Goal: Task Accomplishment & Management: Manage account settings

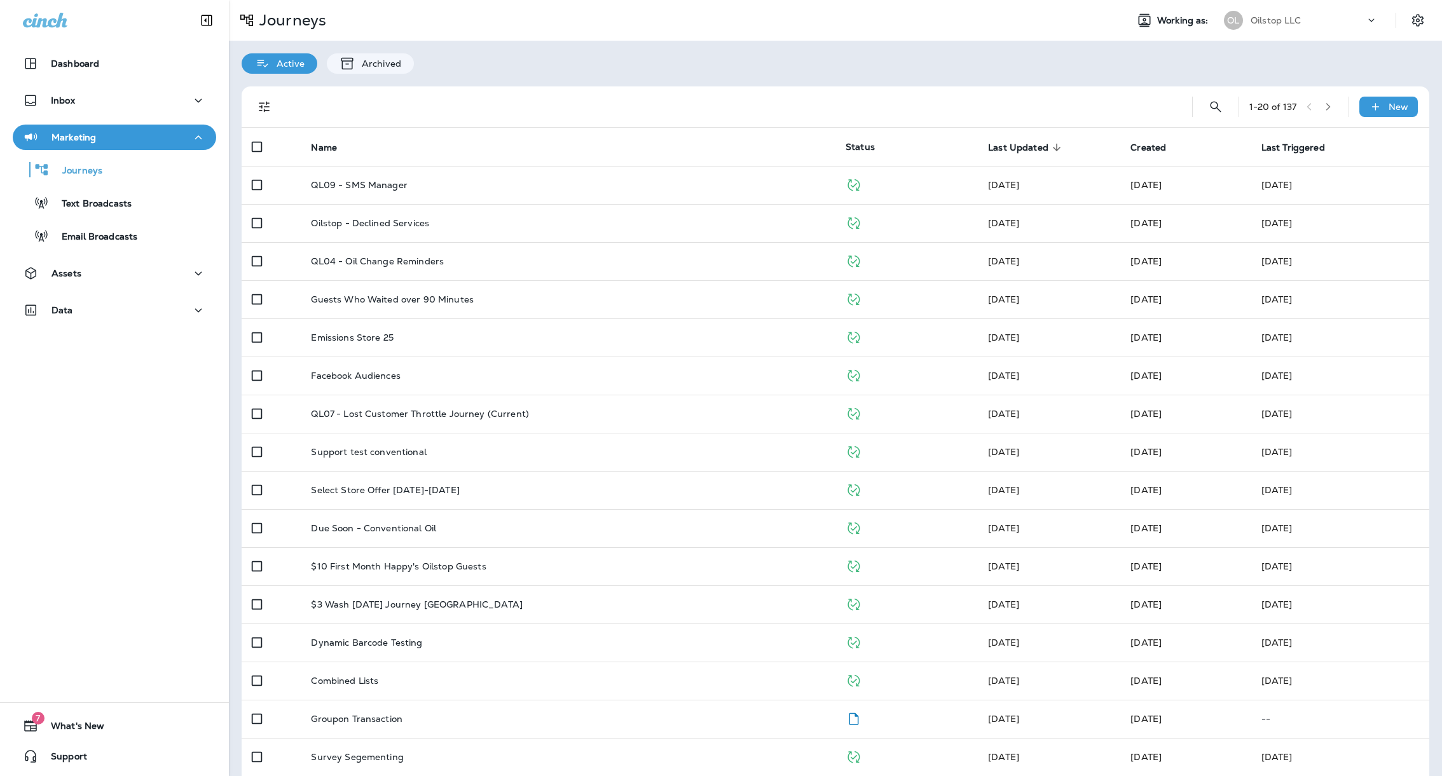
click at [99, 297] on div "Dashboard Inbox Marketing Journeys Text Broadcasts Email Broadcasts Assets Data" at bounding box center [114, 189] width 229 height 303
click at [97, 307] on div "Data" at bounding box center [114, 311] width 183 height 16
click at [123, 268] on div "Assets" at bounding box center [114, 274] width 183 height 16
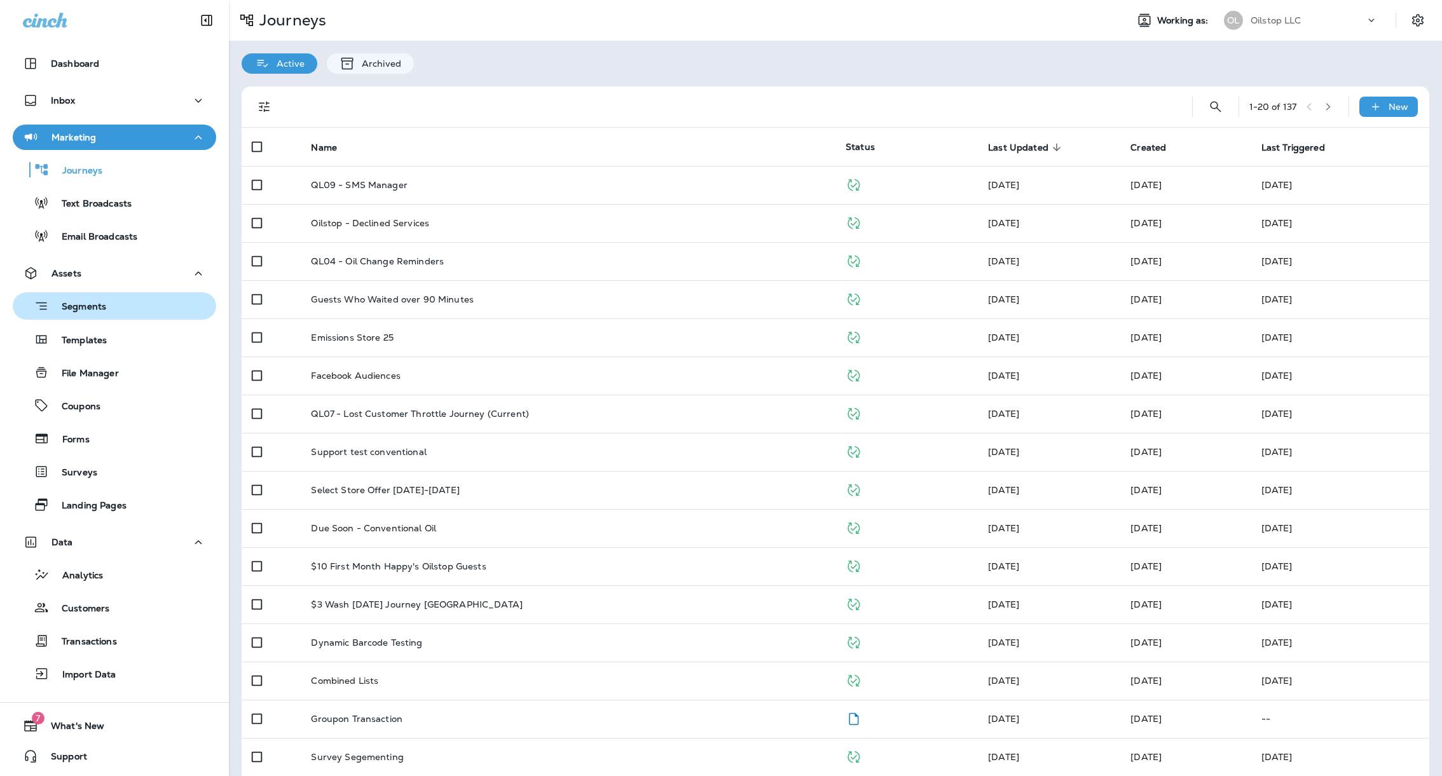
click at [115, 307] on div "Segments" at bounding box center [114, 306] width 193 height 20
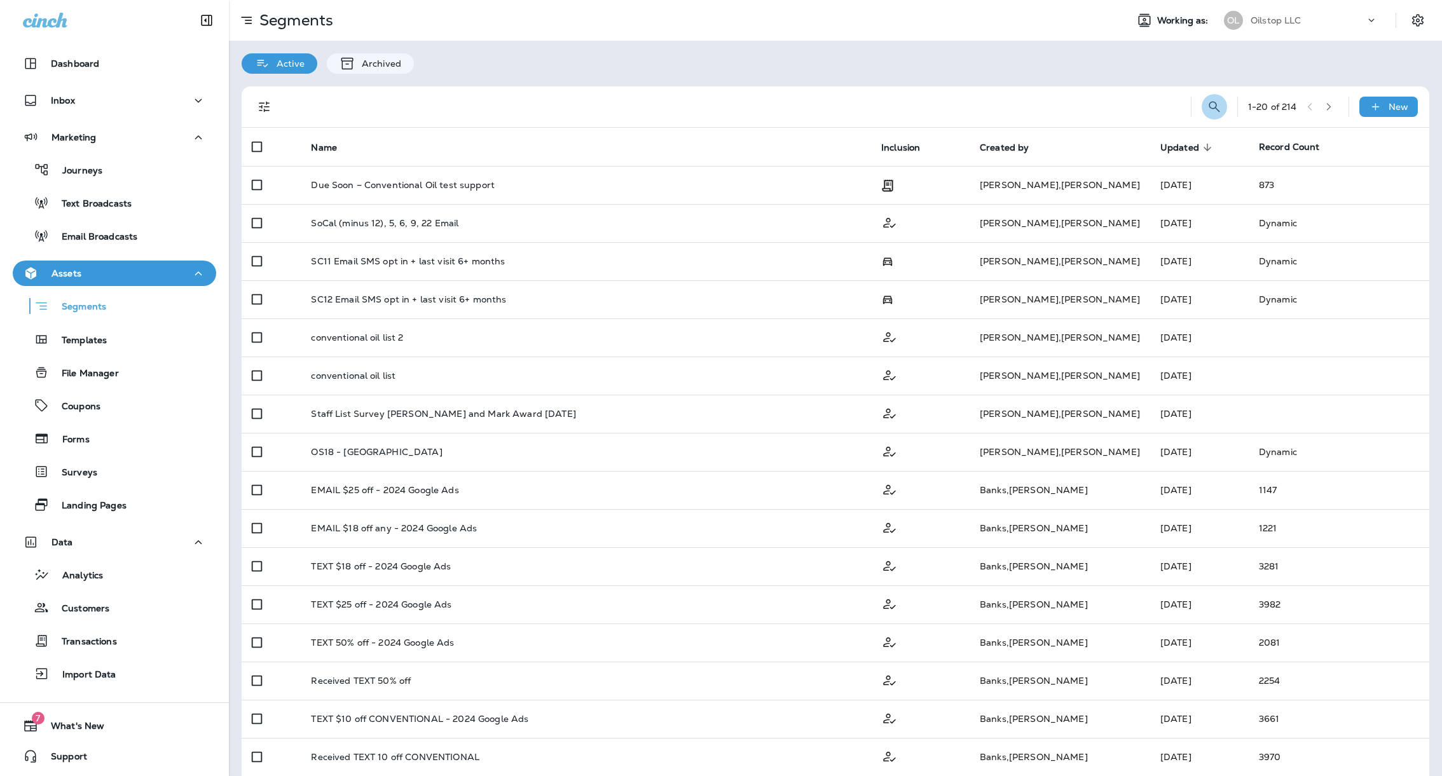
click at [1209, 100] on icon "Search Segments" at bounding box center [1214, 106] width 15 height 15
type input "*********"
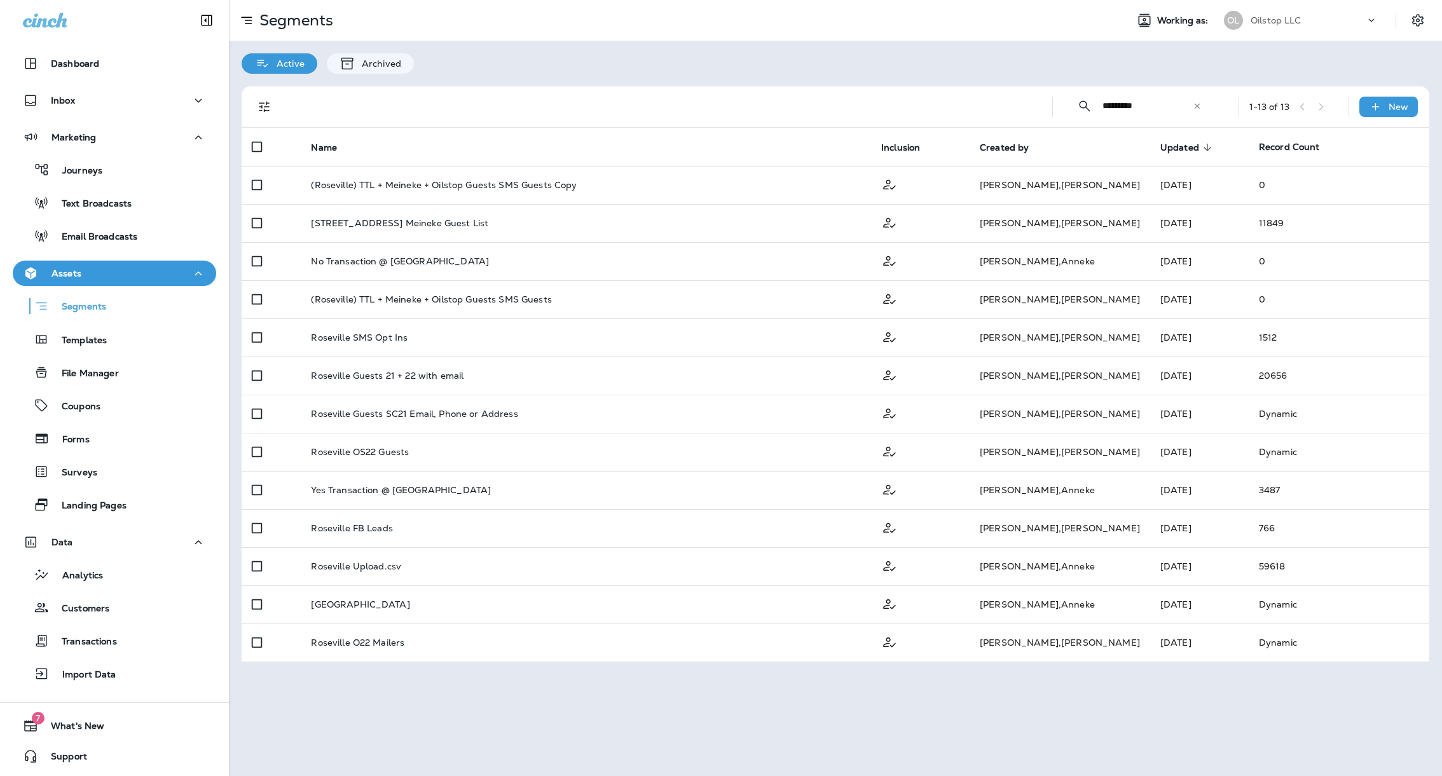
click at [851, 74] on div "​ ********* ​ ​ 1 - 13 of 13 New Name Inclusion Created by Updated sorted desce…" at bounding box center [835, 375] width 1213 height 602
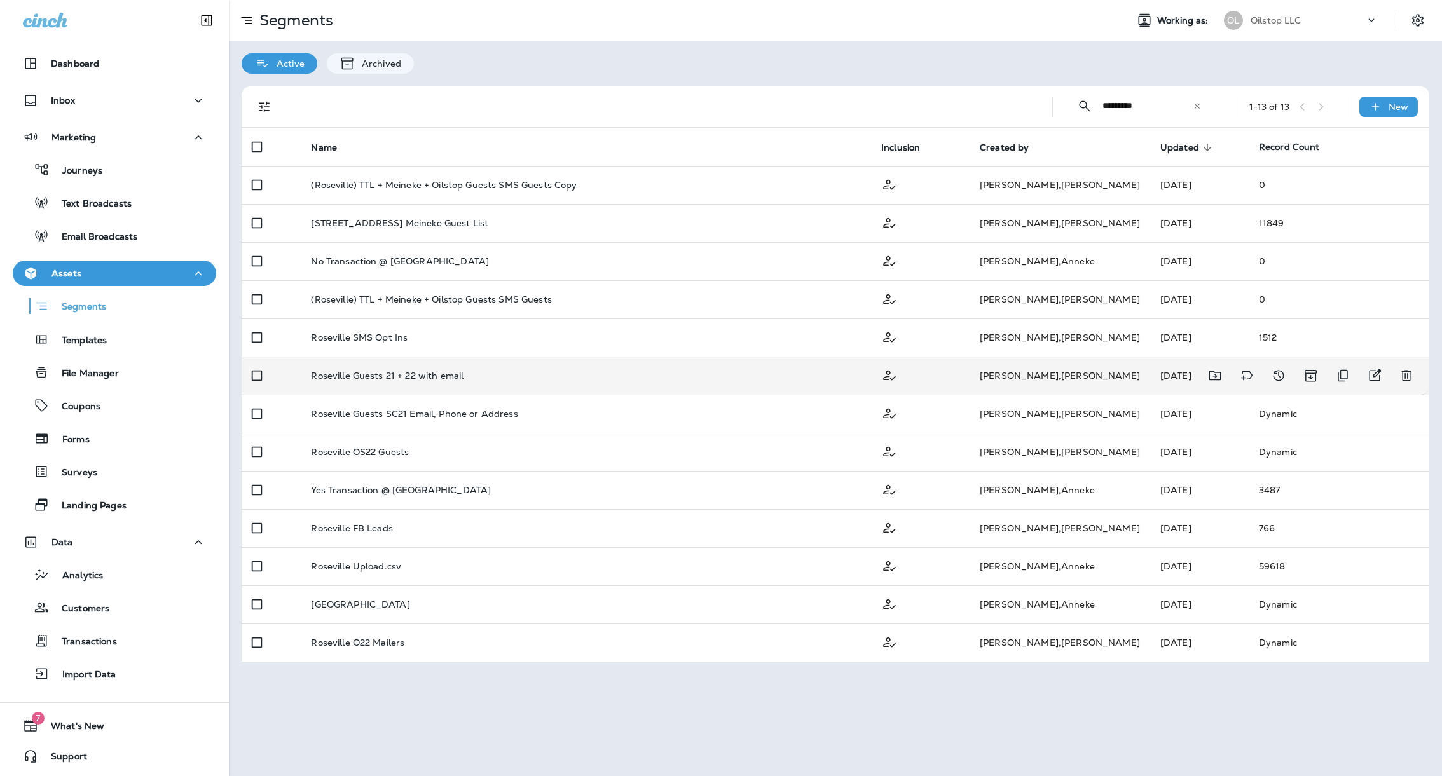
click at [637, 365] on td "Roseville Guests 21 + 22 with email" at bounding box center [586, 376] width 570 height 38
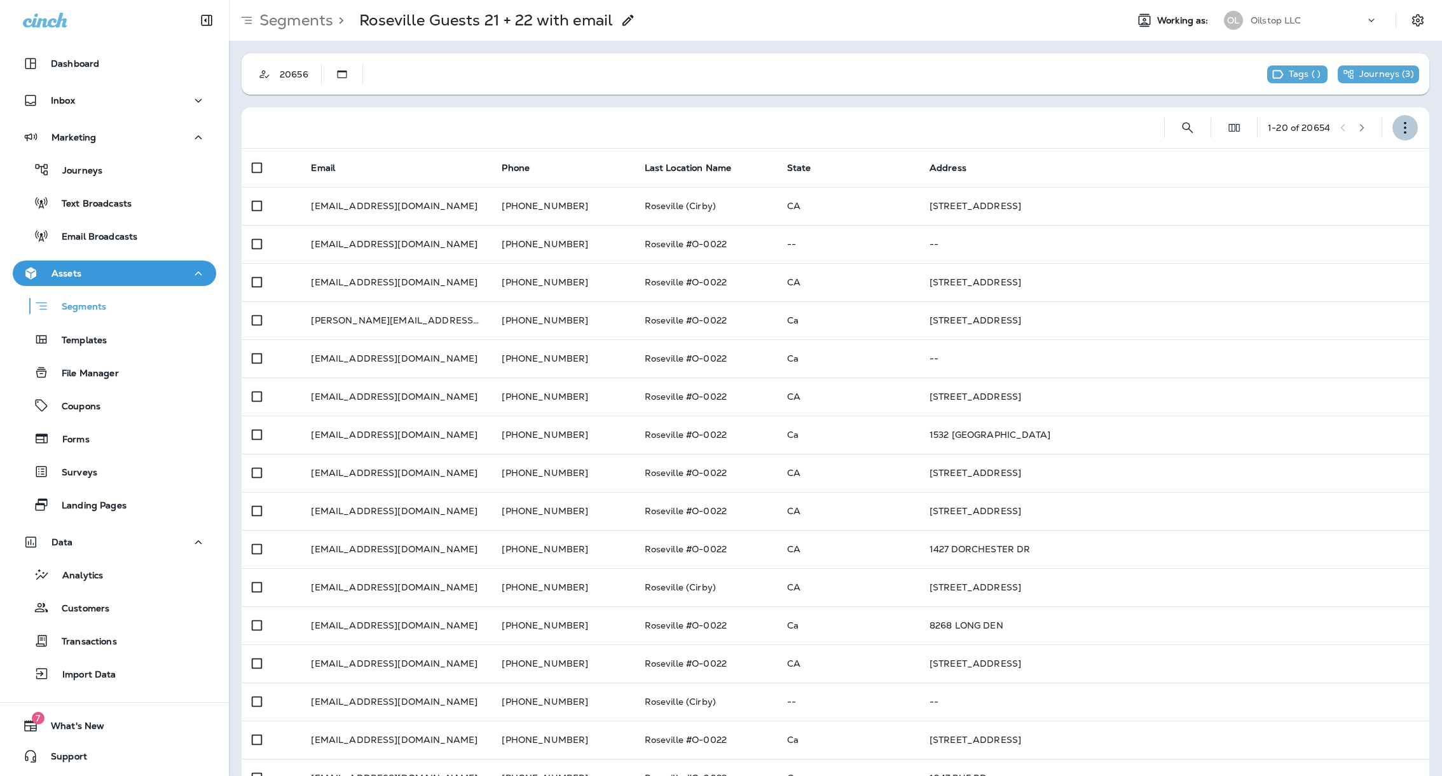
click at [1410, 128] on icon "button" at bounding box center [1405, 127] width 13 height 13
click at [1352, 159] on button "Edit Segment" at bounding box center [1341, 161] width 153 height 31
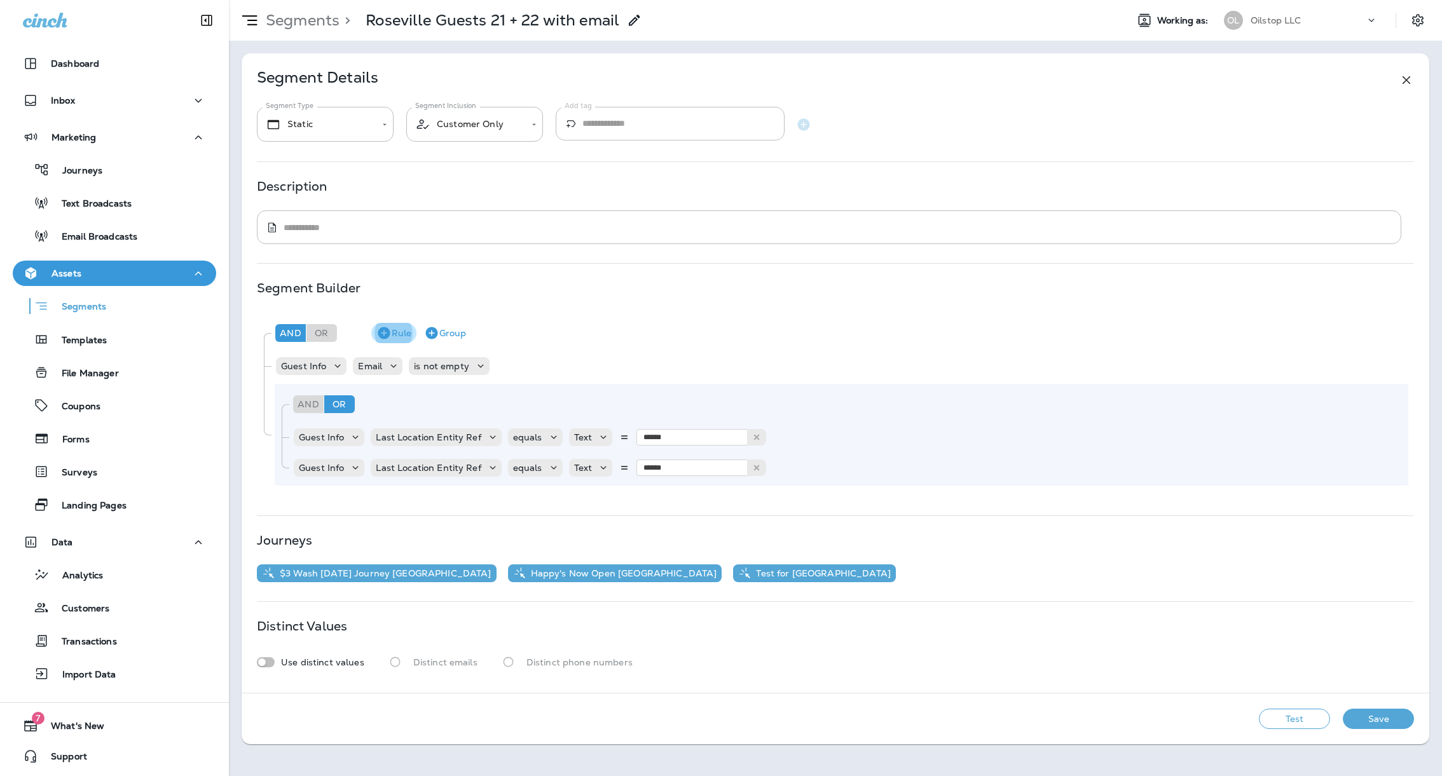
click at [401, 335] on button "Rule" at bounding box center [393, 333] width 45 height 20
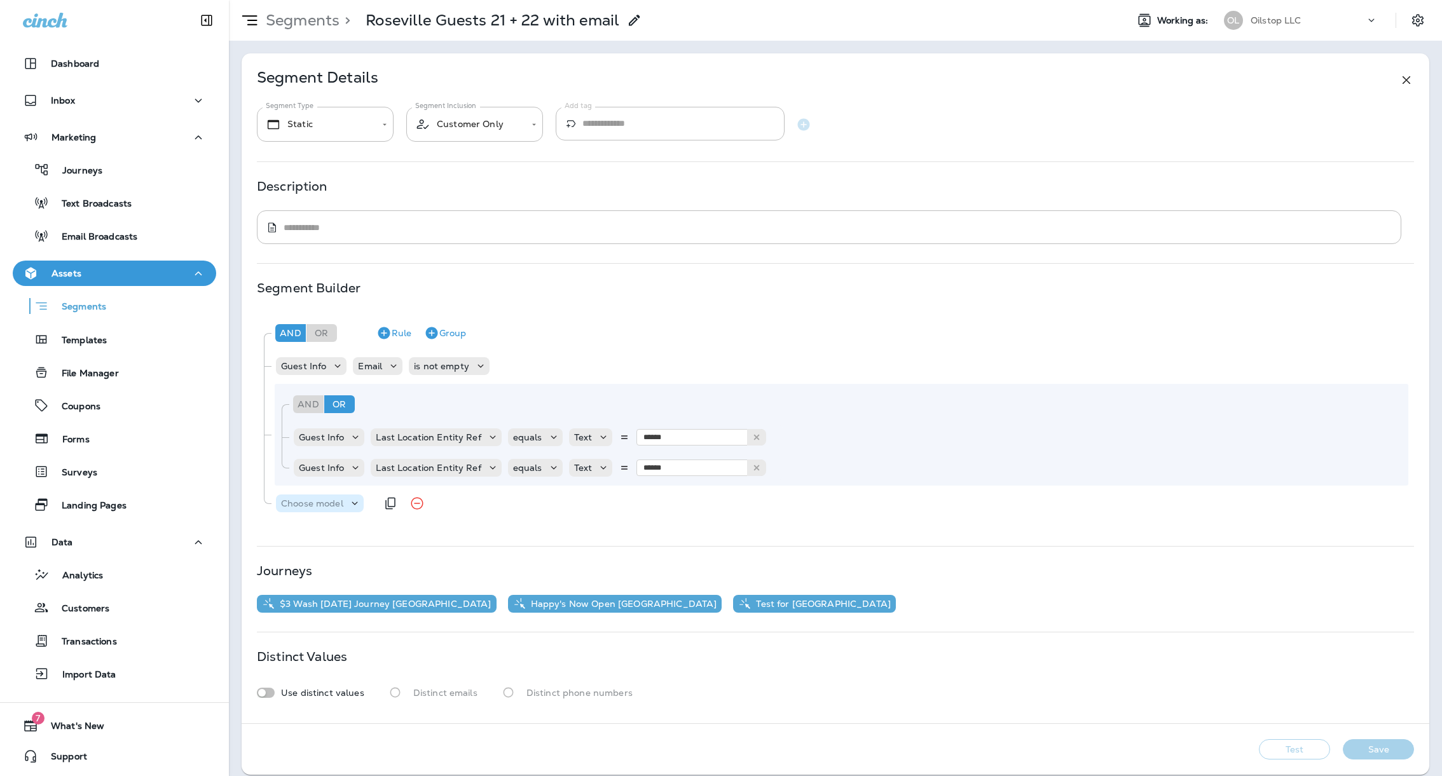
click at [337, 499] on p "Choose model" at bounding box center [312, 504] width 62 height 10
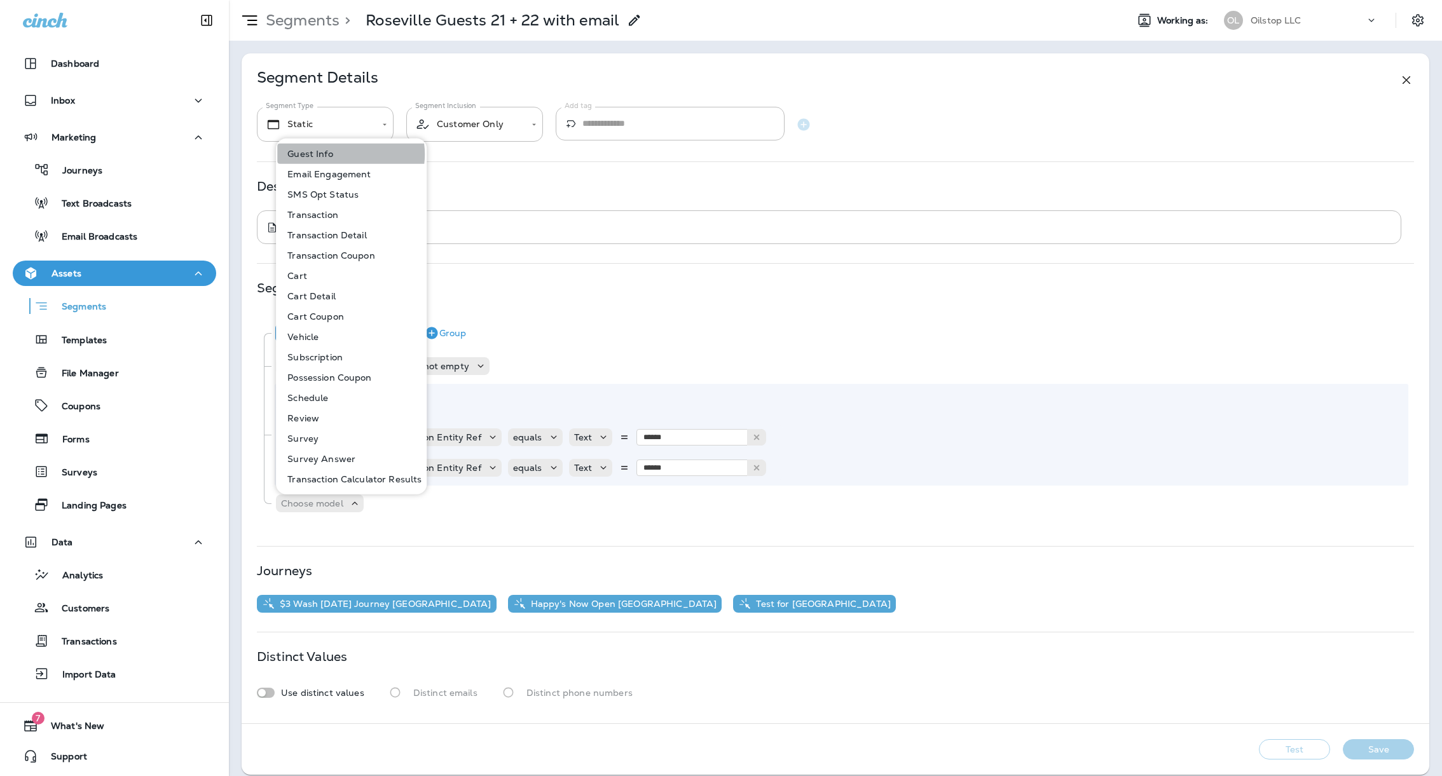
click at [348, 155] on button "Guest Info" at bounding box center [351, 154] width 149 height 20
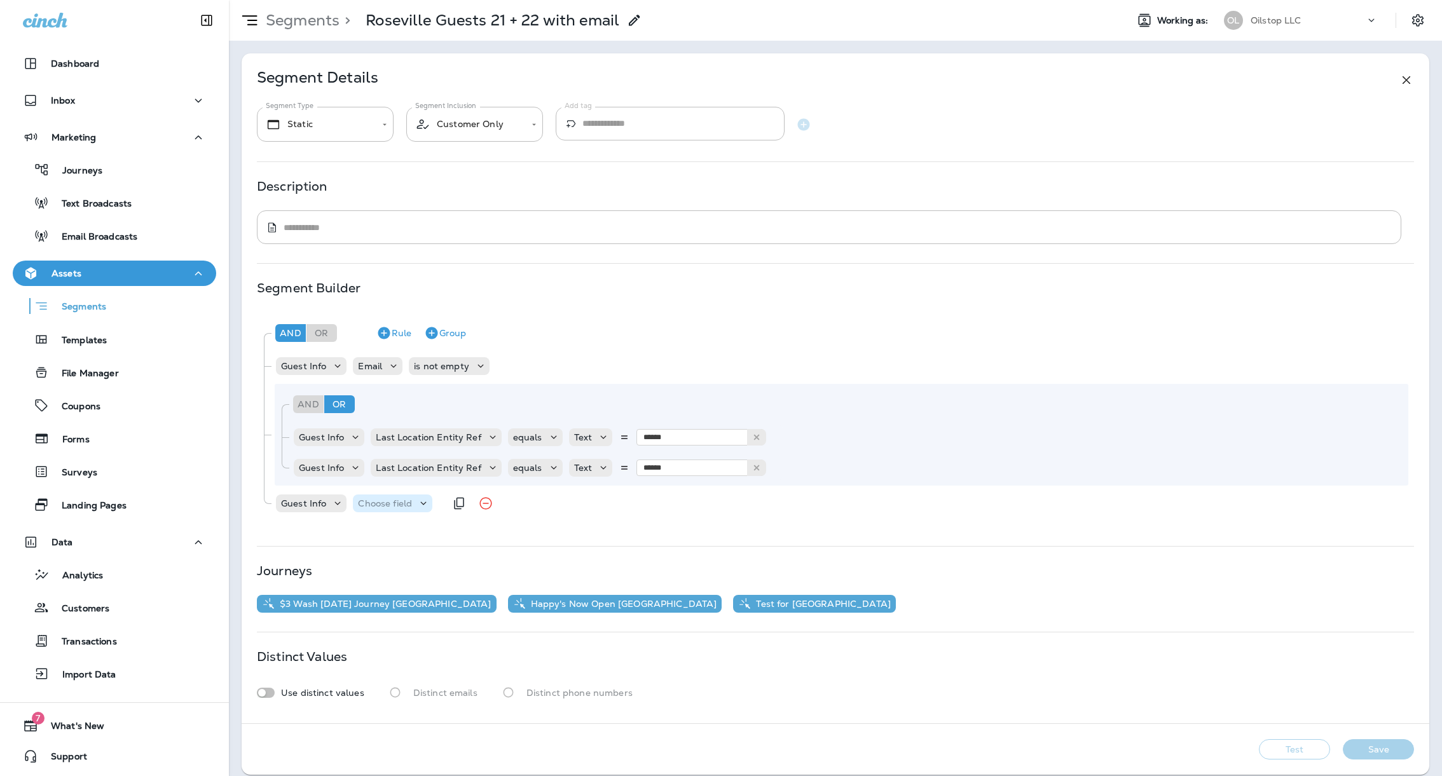
click at [374, 506] on p "Choose field" at bounding box center [385, 504] width 54 height 10
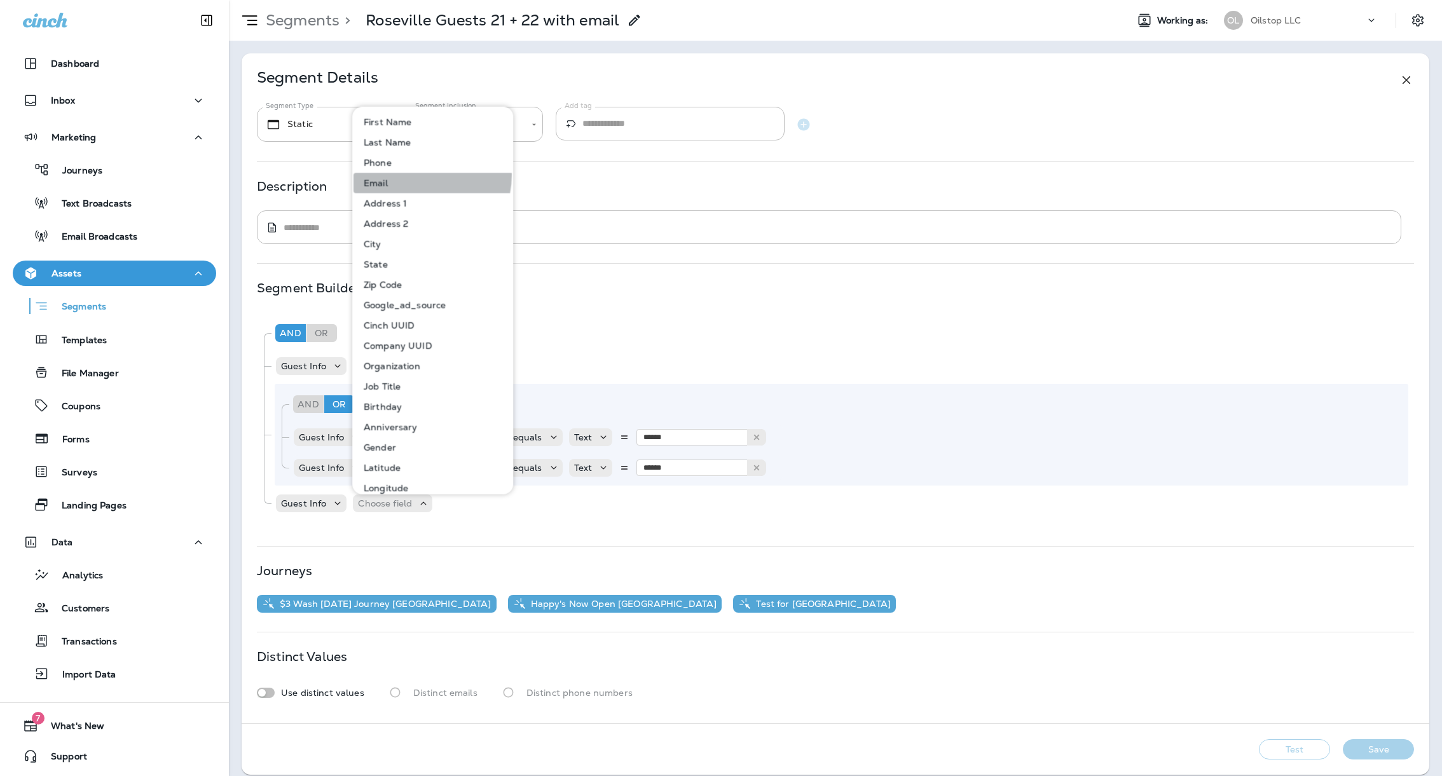
click at [418, 174] on button "Email" at bounding box center [434, 182] width 160 height 20
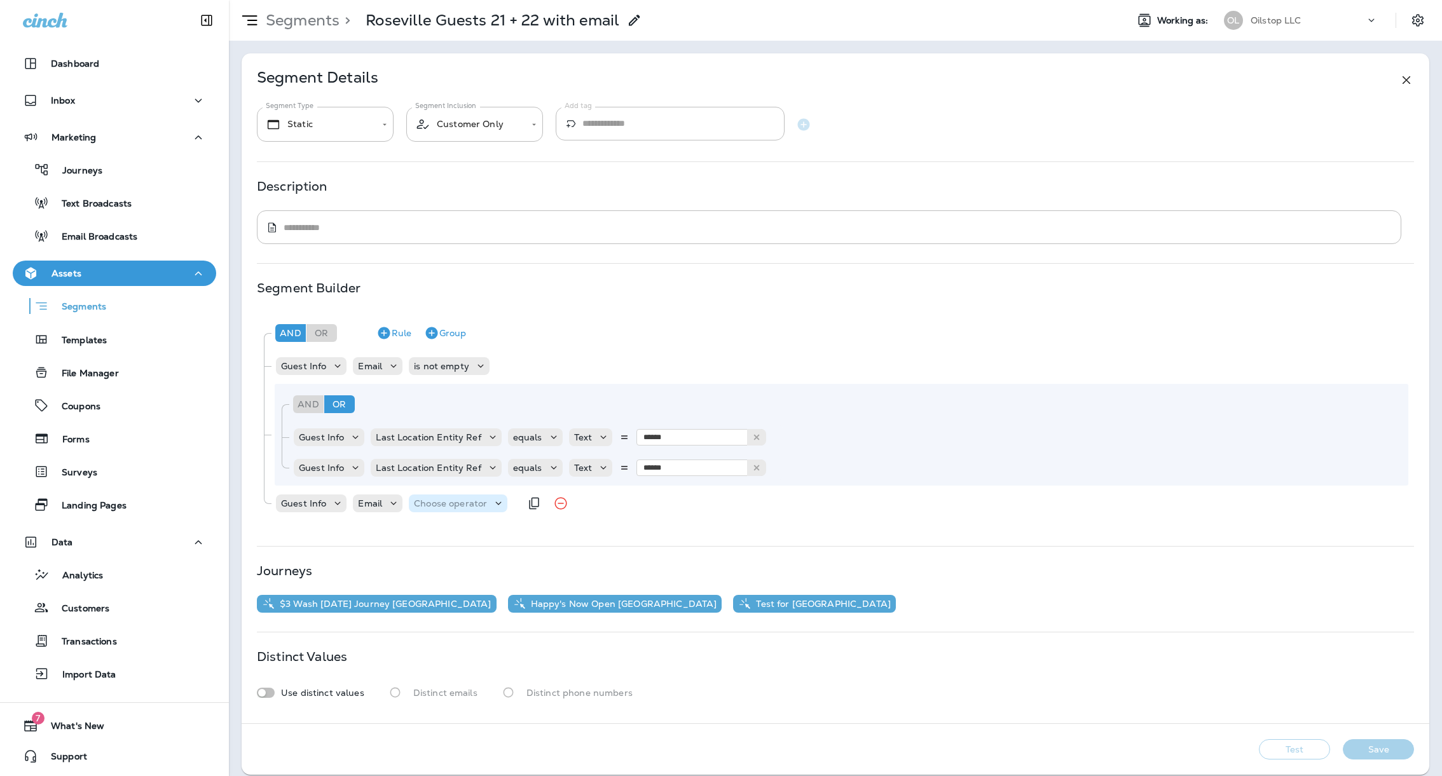
click at [479, 495] on div "Choose operator" at bounding box center [458, 504] width 99 height 18
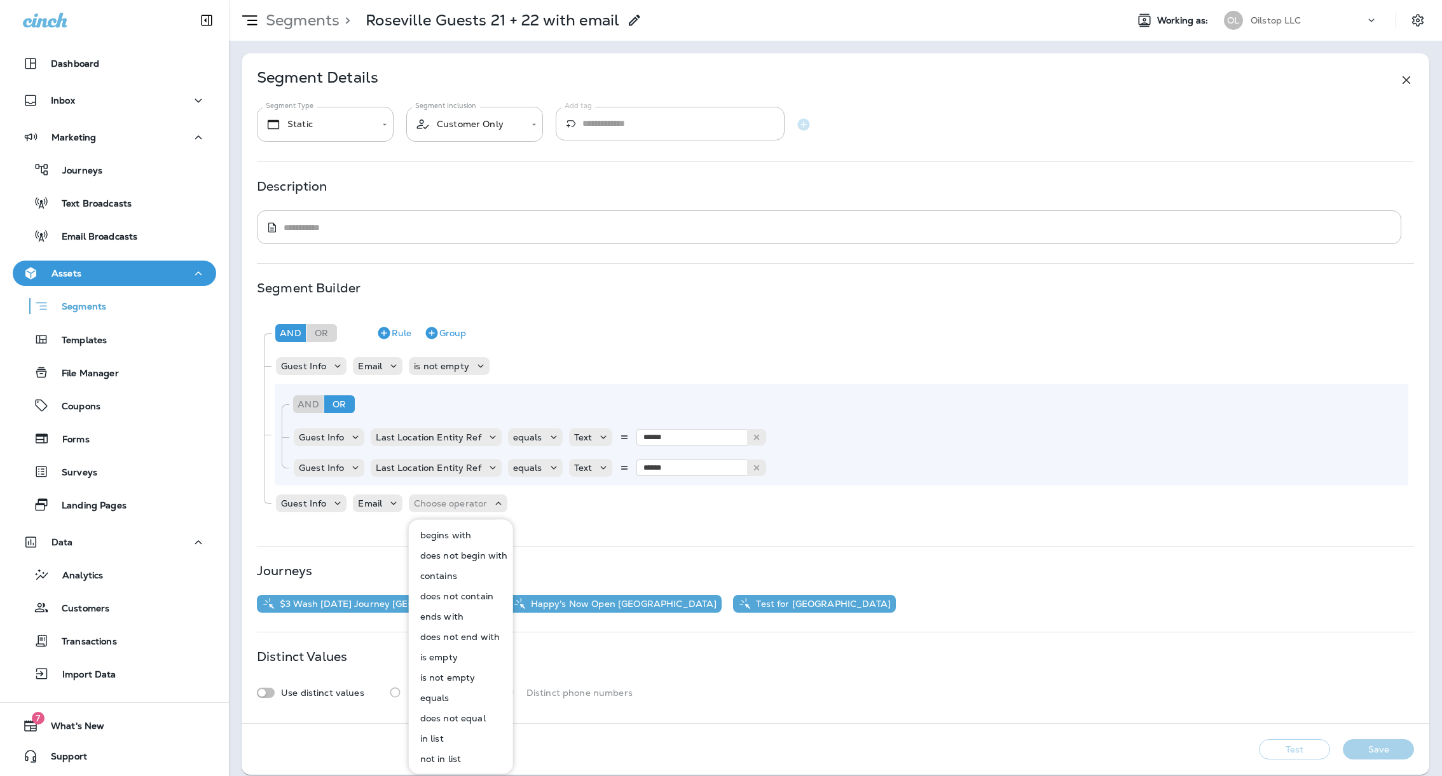
click at [455, 690] on button "equals" at bounding box center [461, 698] width 103 height 20
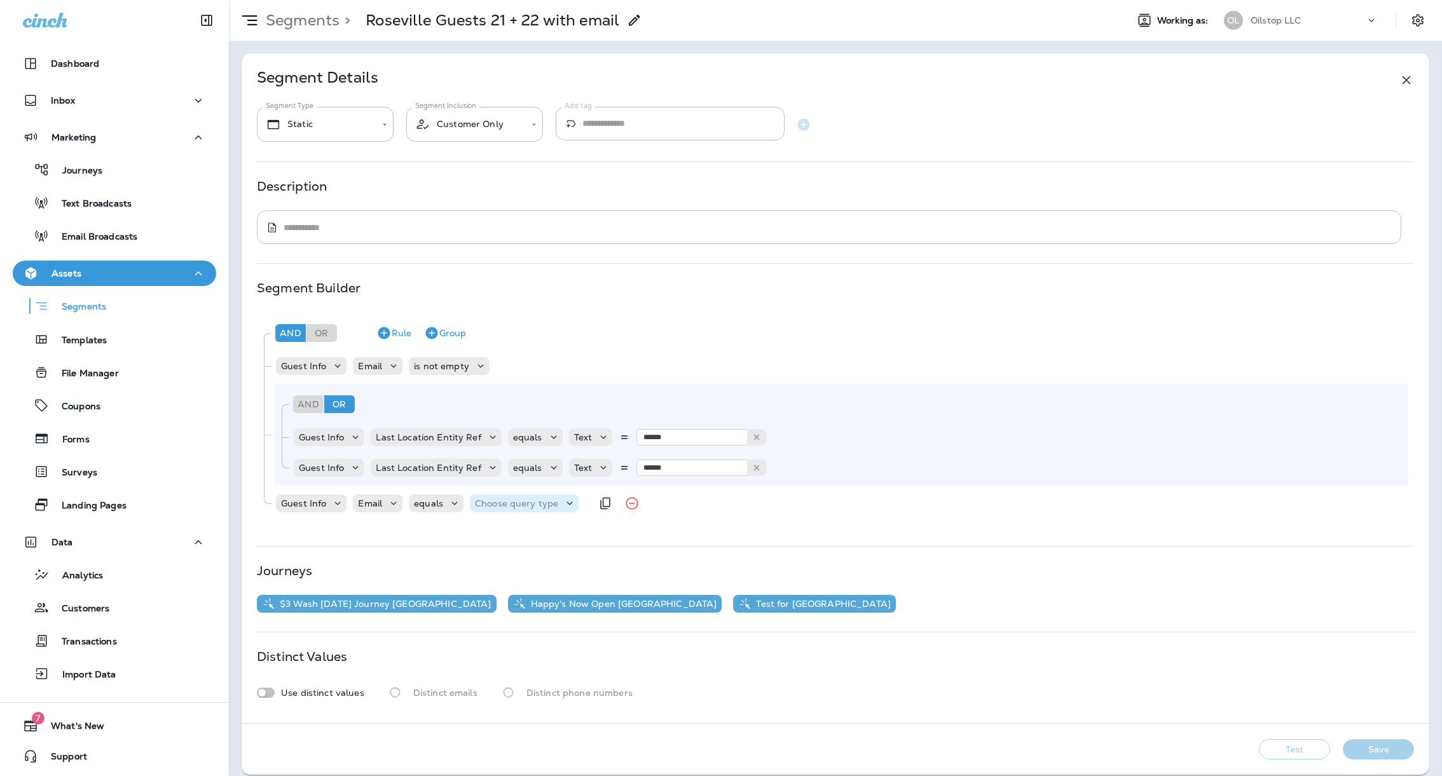
click at [506, 502] on p "Choose query type" at bounding box center [516, 504] width 83 height 10
click at [509, 530] on button "Text" at bounding box center [507, 535] width 73 height 20
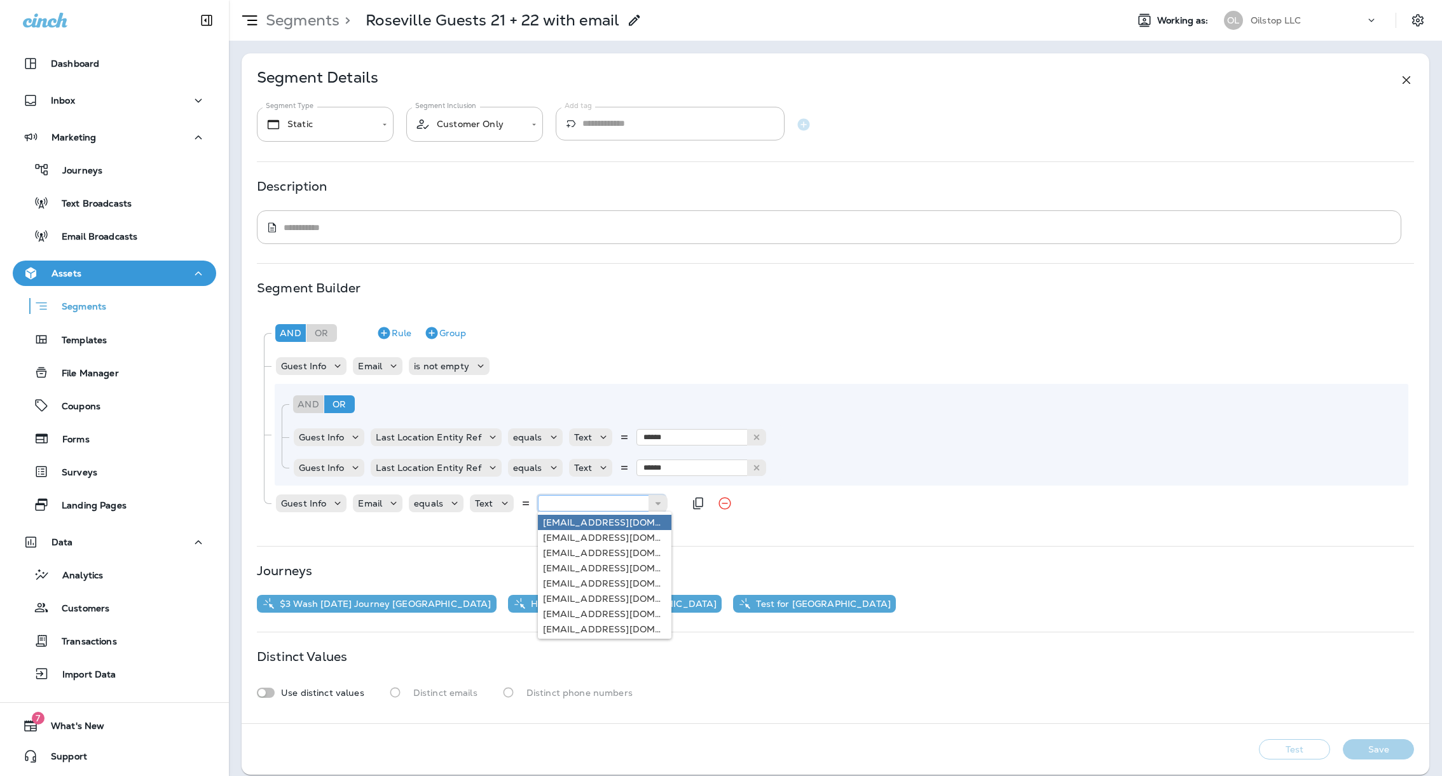
click at [573, 504] on input "text" at bounding box center [601, 503] width 127 height 17
click at [338, 506] on icon at bounding box center [337, 503] width 13 height 13
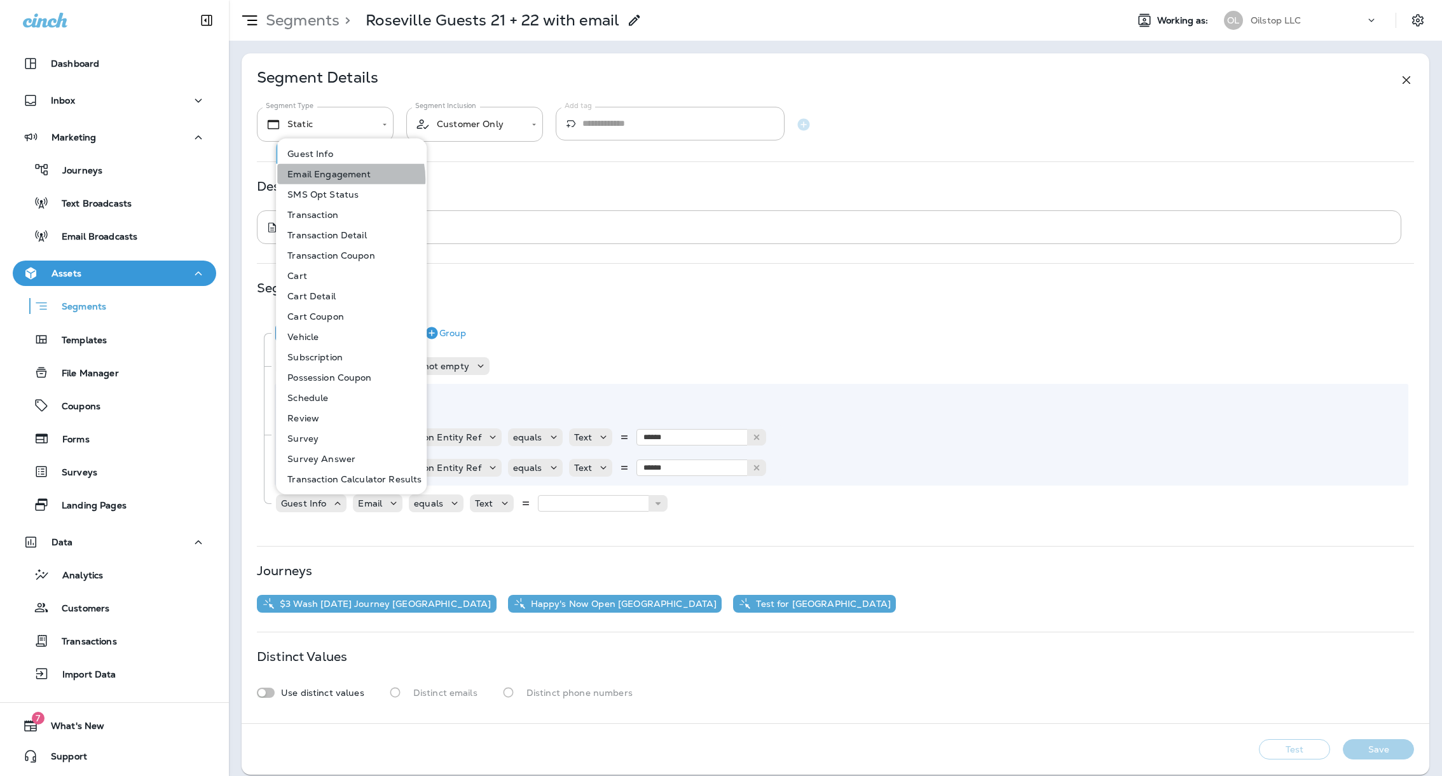
click at [340, 179] on p "Email Engagement" at bounding box center [326, 174] width 88 height 10
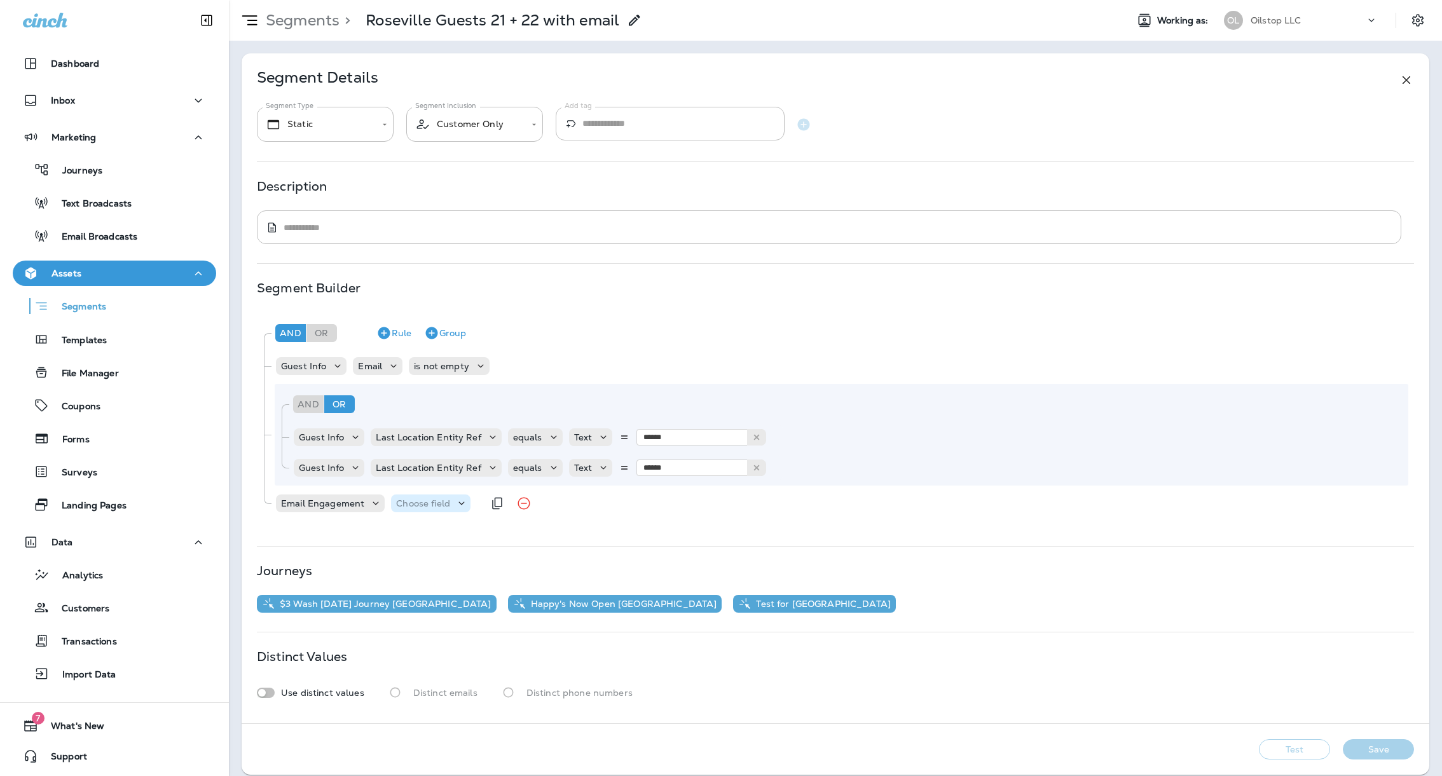
click at [410, 496] on div "Choose field" at bounding box center [430, 504] width 79 height 18
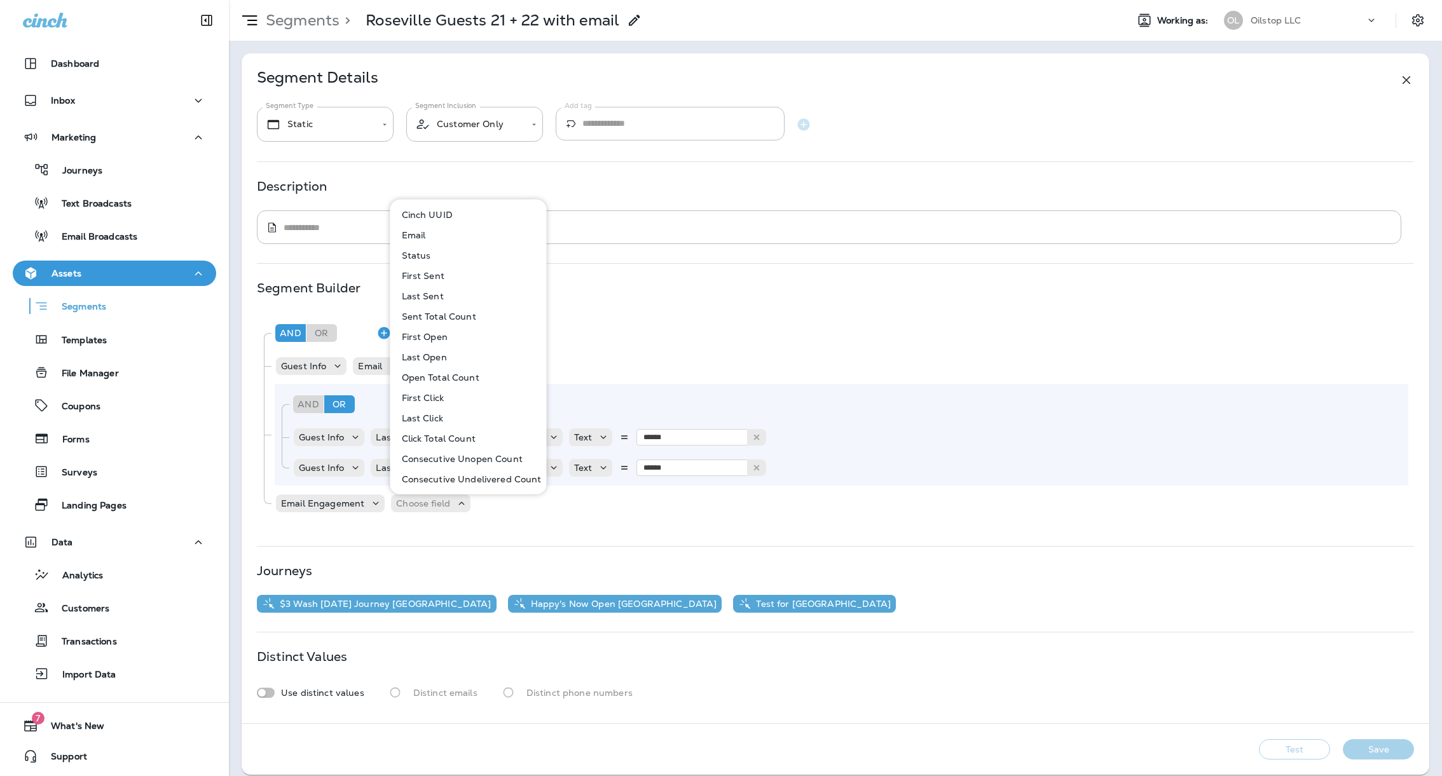
click at [443, 256] on button "Status" at bounding box center [469, 255] width 155 height 20
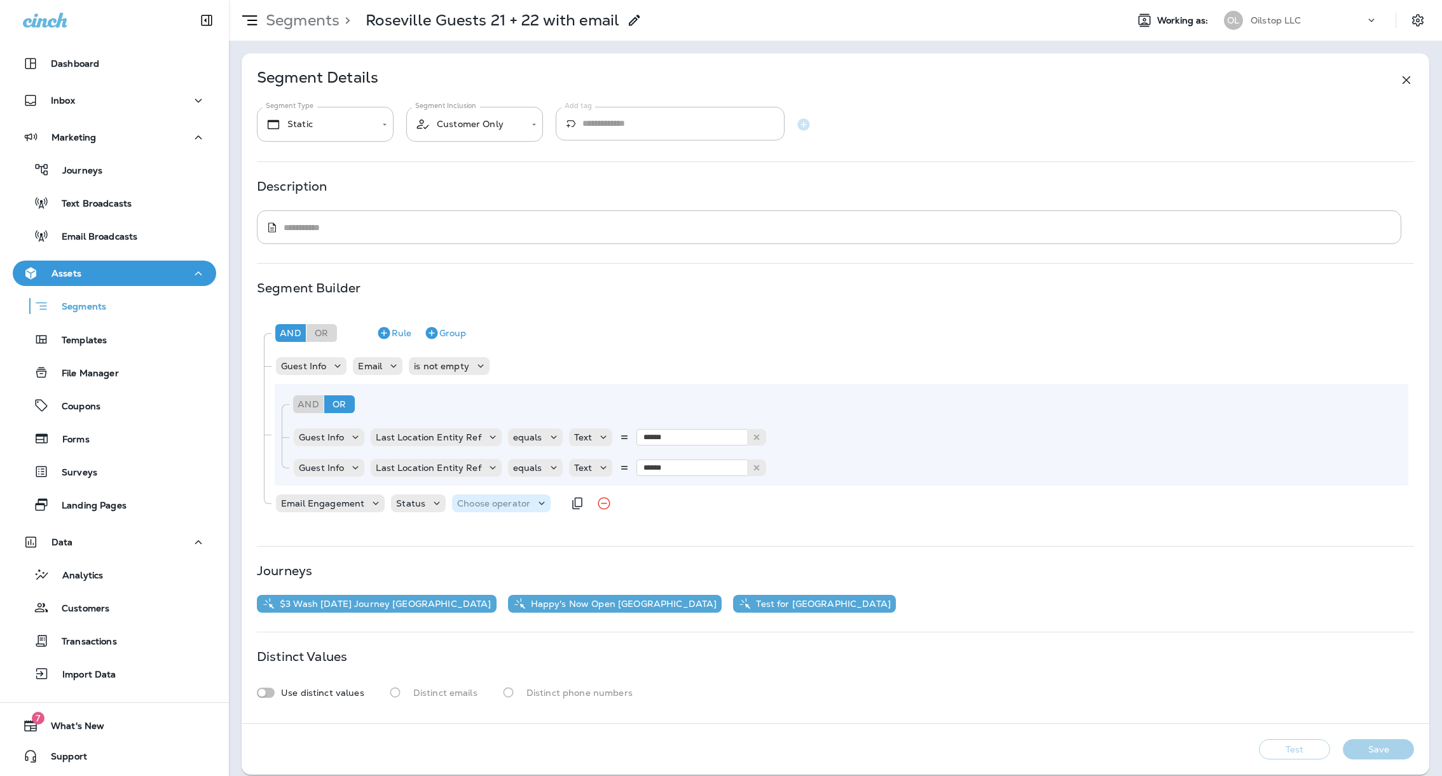
click at [493, 503] on p "Choose operator" at bounding box center [493, 504] width 73 height 10
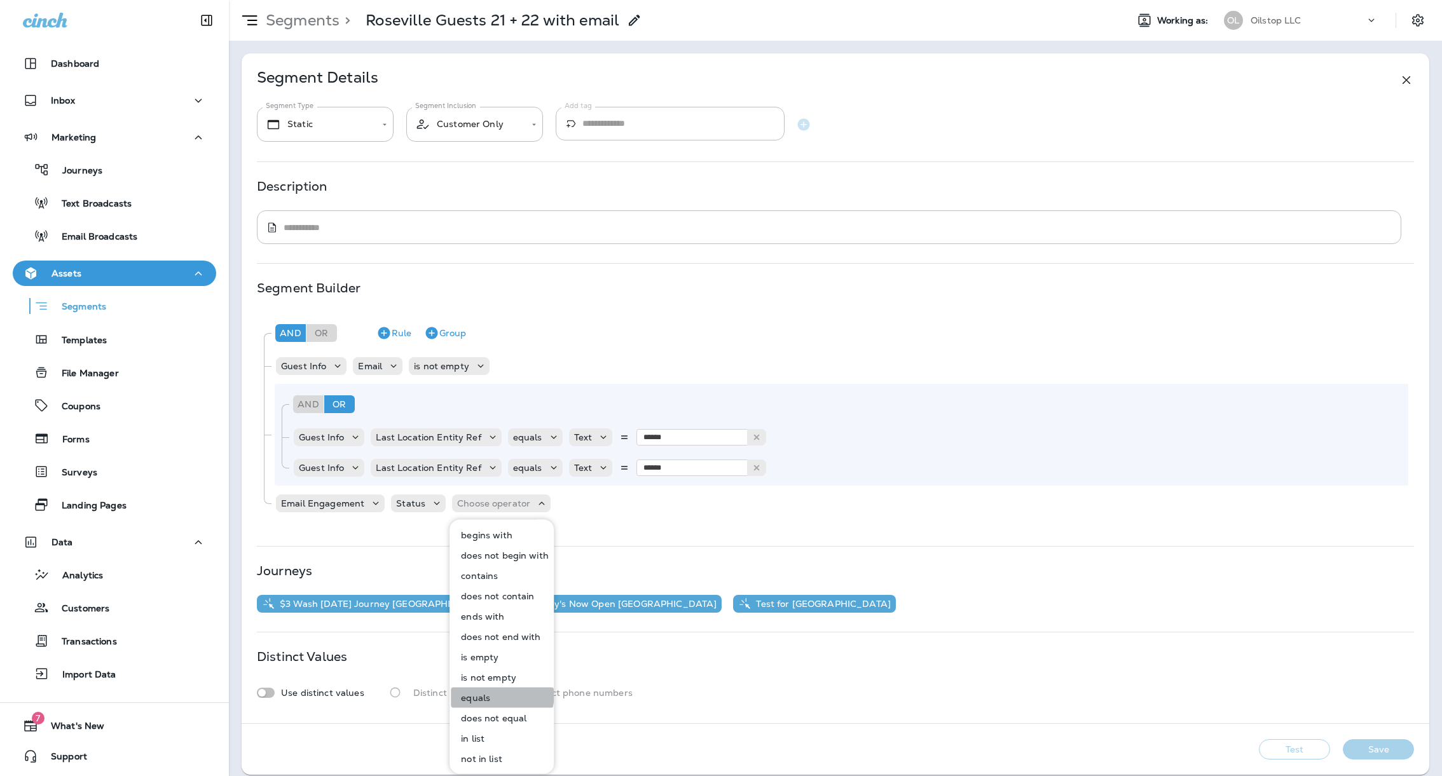
click at [495, 693] on button "equals" at bounding box center [502, 698] width 103 height 20
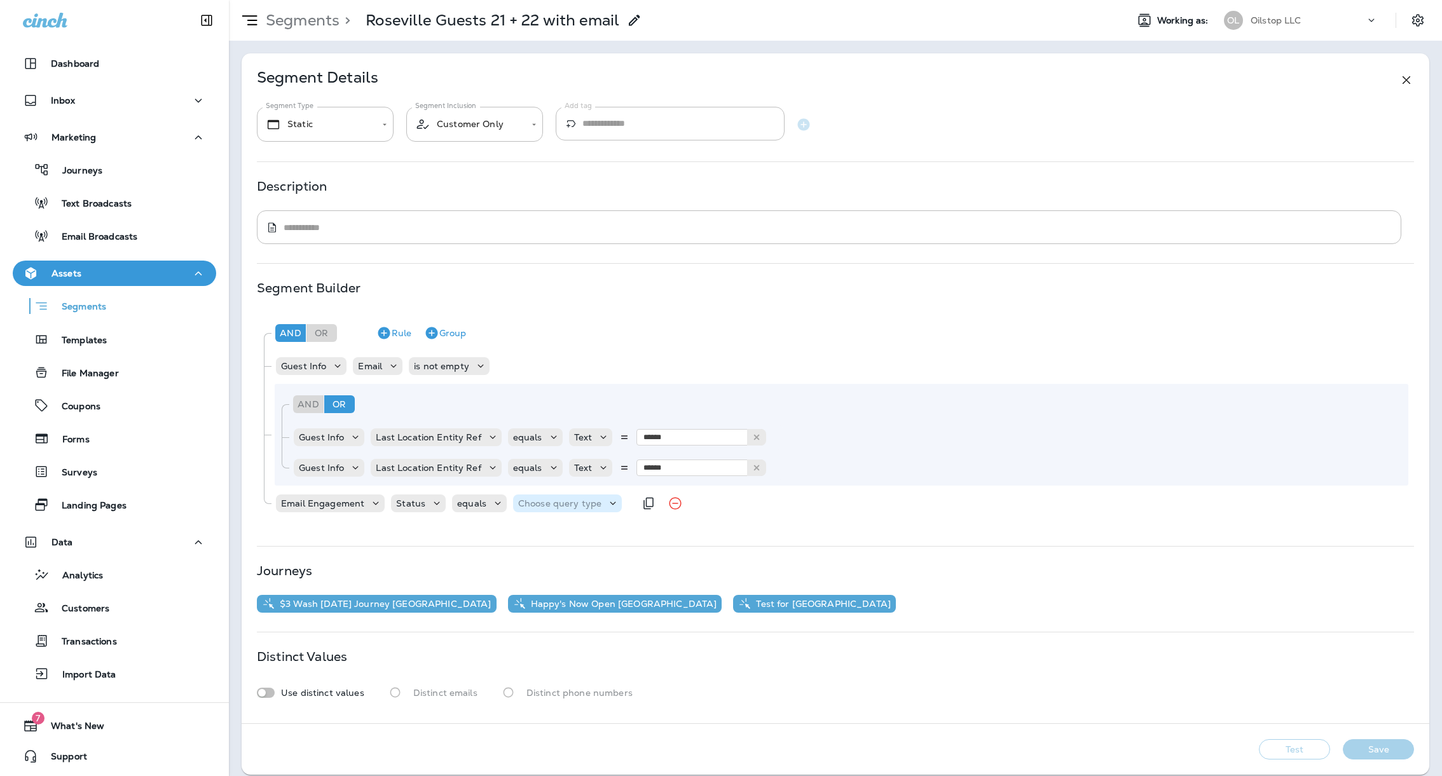
click at [548, 510] on div "Choose query type" at bounding box center [567, 504] width 109 height 18
click at [548, 537] on button "Text" at bounding box center [548, 535] width 73 height 20
click at [599, 507] on input "text" at bounding box center [644, 503] width 127 height 17
type input "**********"
click at [611, 525] on div "**********" at bounding box center [835, 419] width 1157 height 215
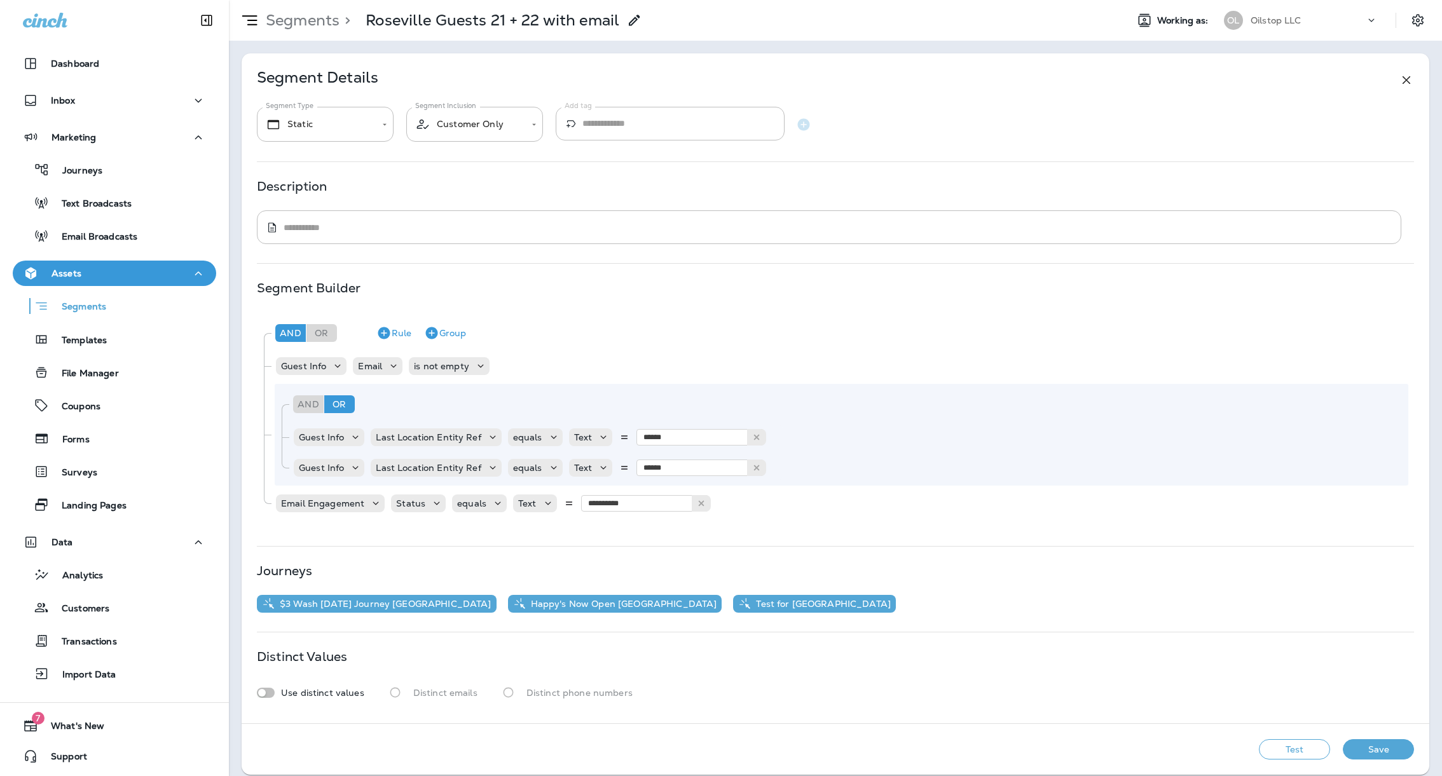
click at [677, 548] on div "**********" at bounding box center [836, 388] width 1188 height 670
click at [1394, 749] on button "Save" at bounding box center [1378, 750] width 71 height 20
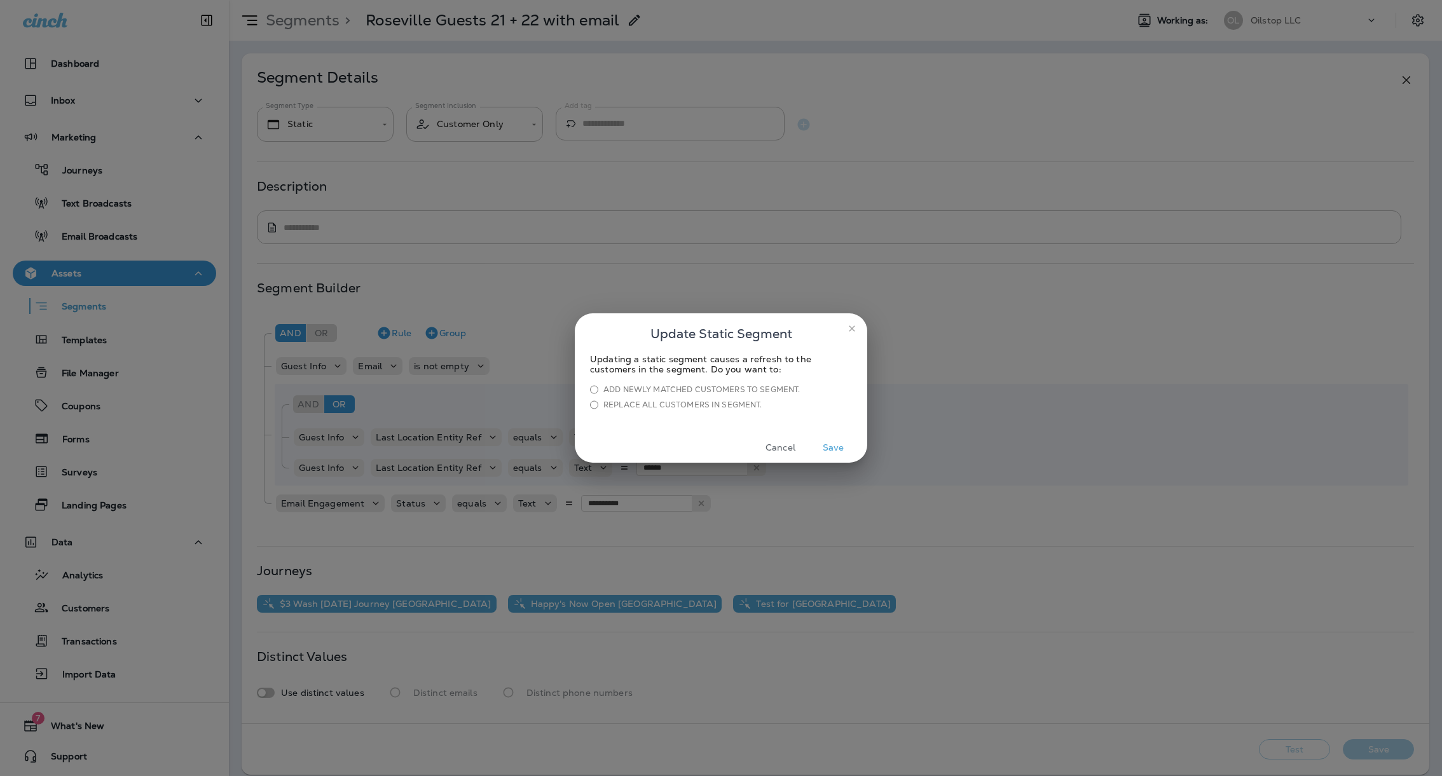
click at [838, 456] on button "Save" at bounding box center [834, 448] width 48 height 20
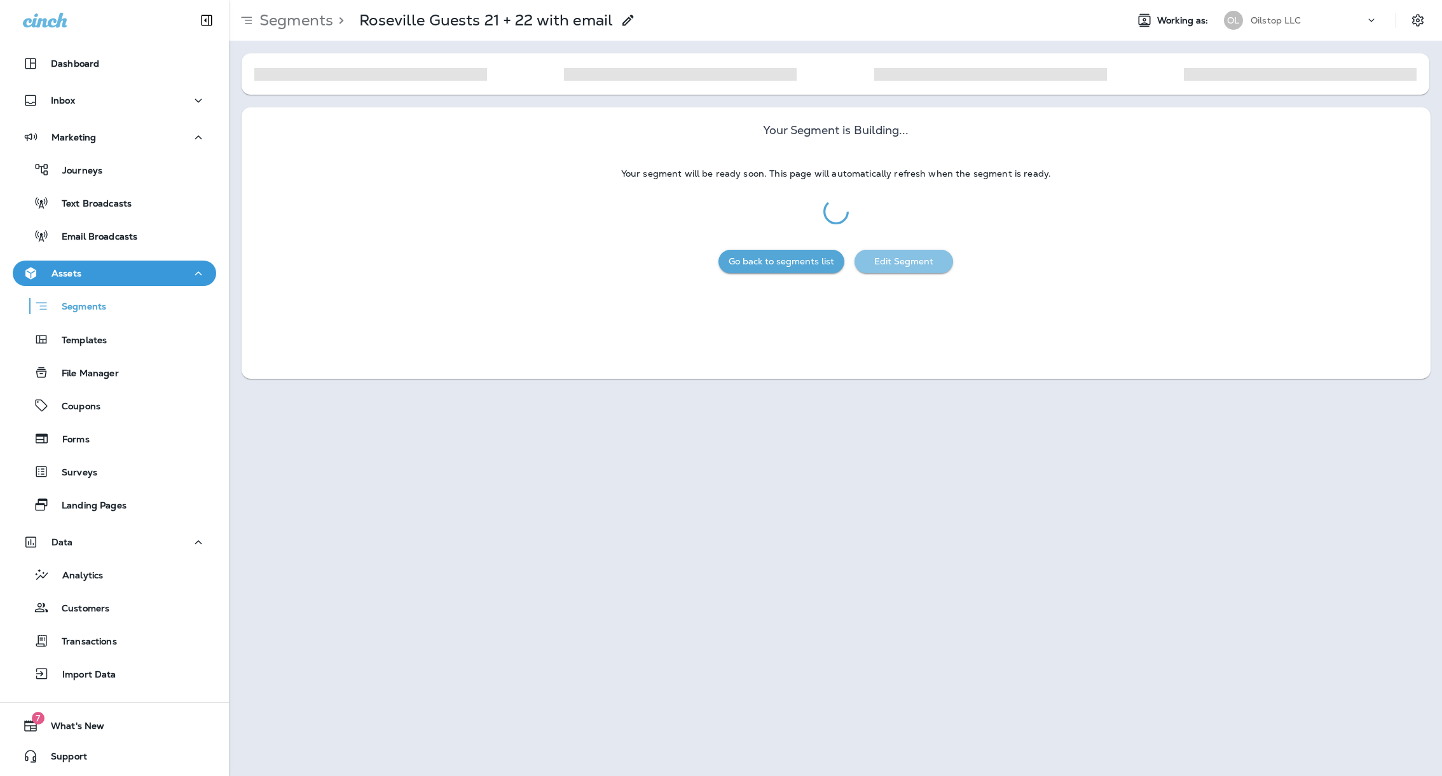
click at [904, 256] on button "Edit Segment" at bounding box center [904, 262] width 99 height 24
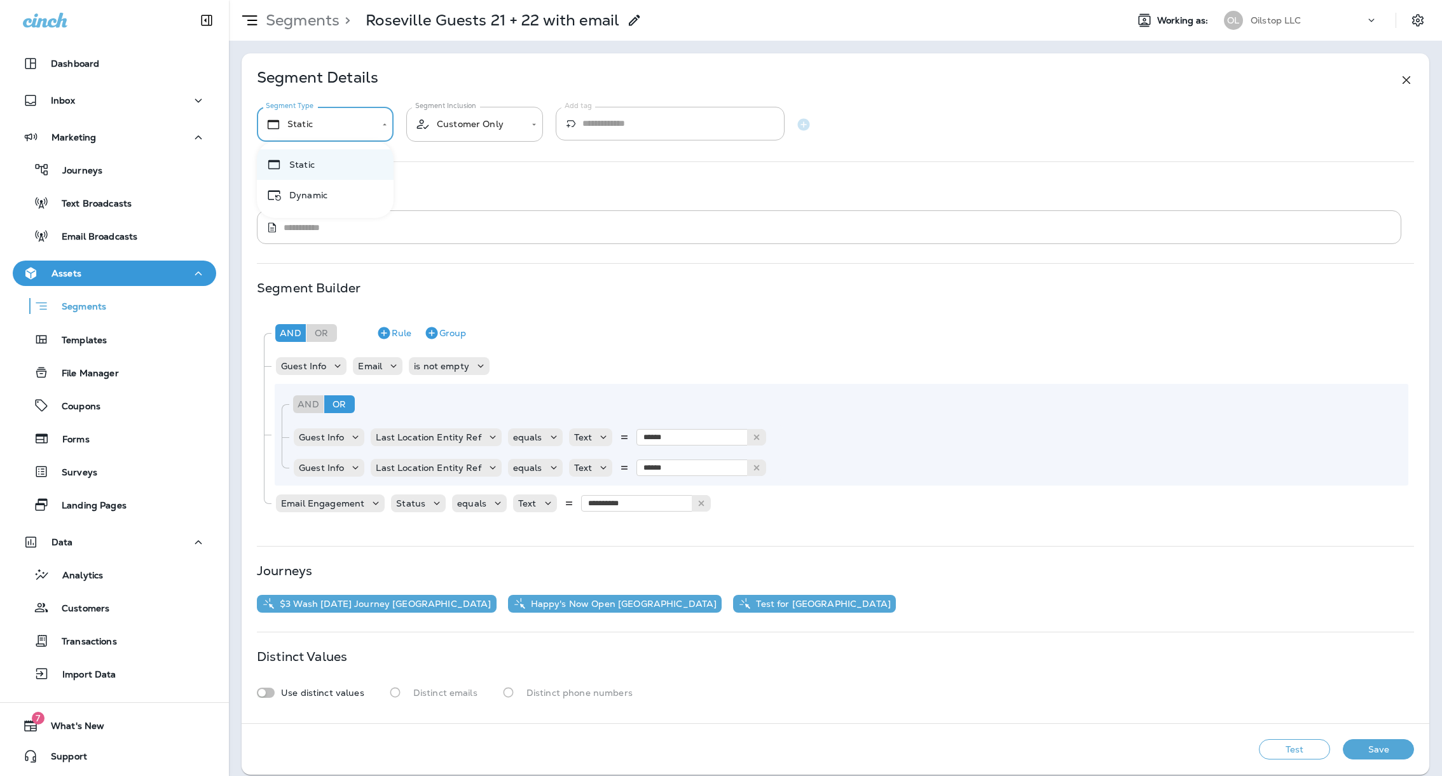
click at [315, 0] on body "**********" at bounding box center [721, 0] width 1442 height 0
click at [317, 190] on li "Dynamic" at bounding box center [325, 195] width 137 height 31
type input "*******"
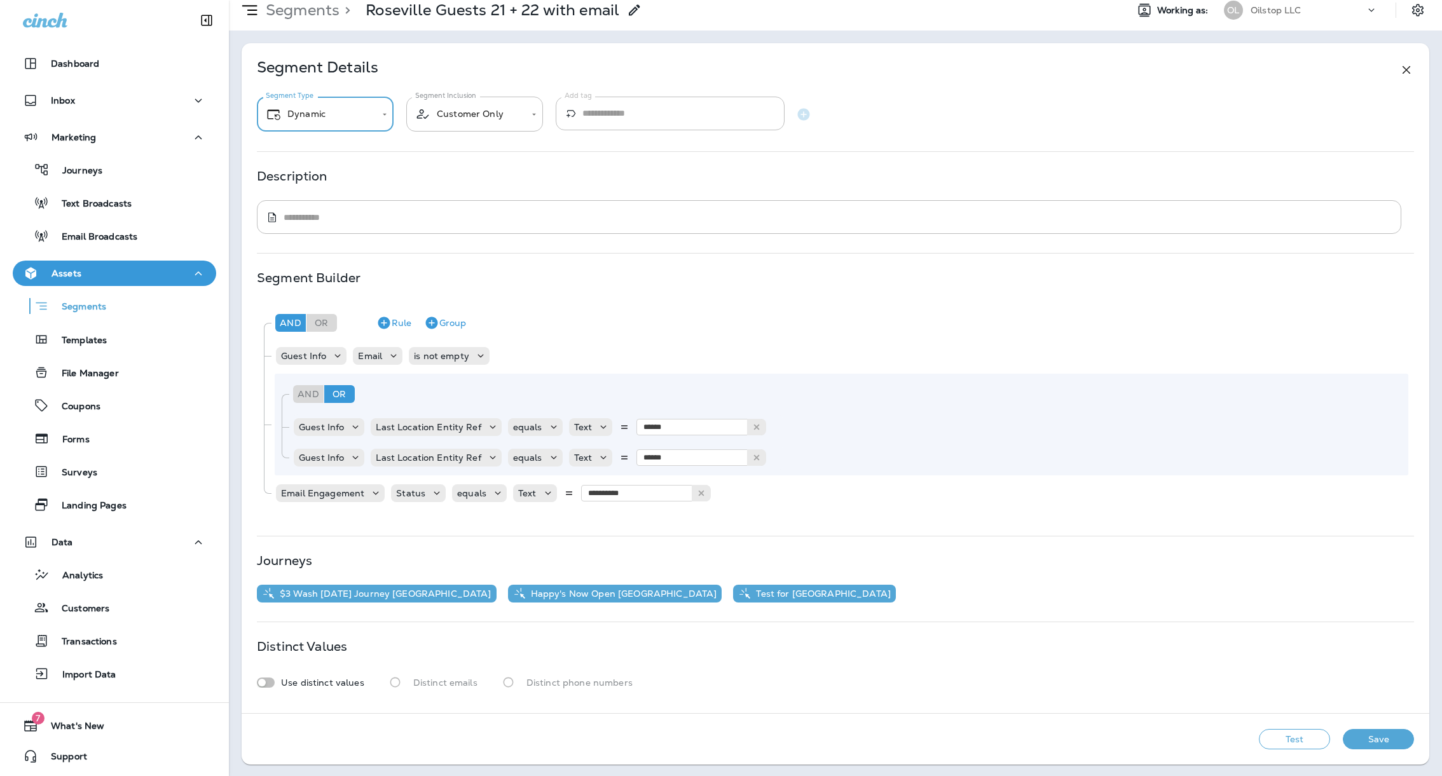
click at [1386, 741] on button "Save" at bounding box center [1378, 739] width 71 height 20
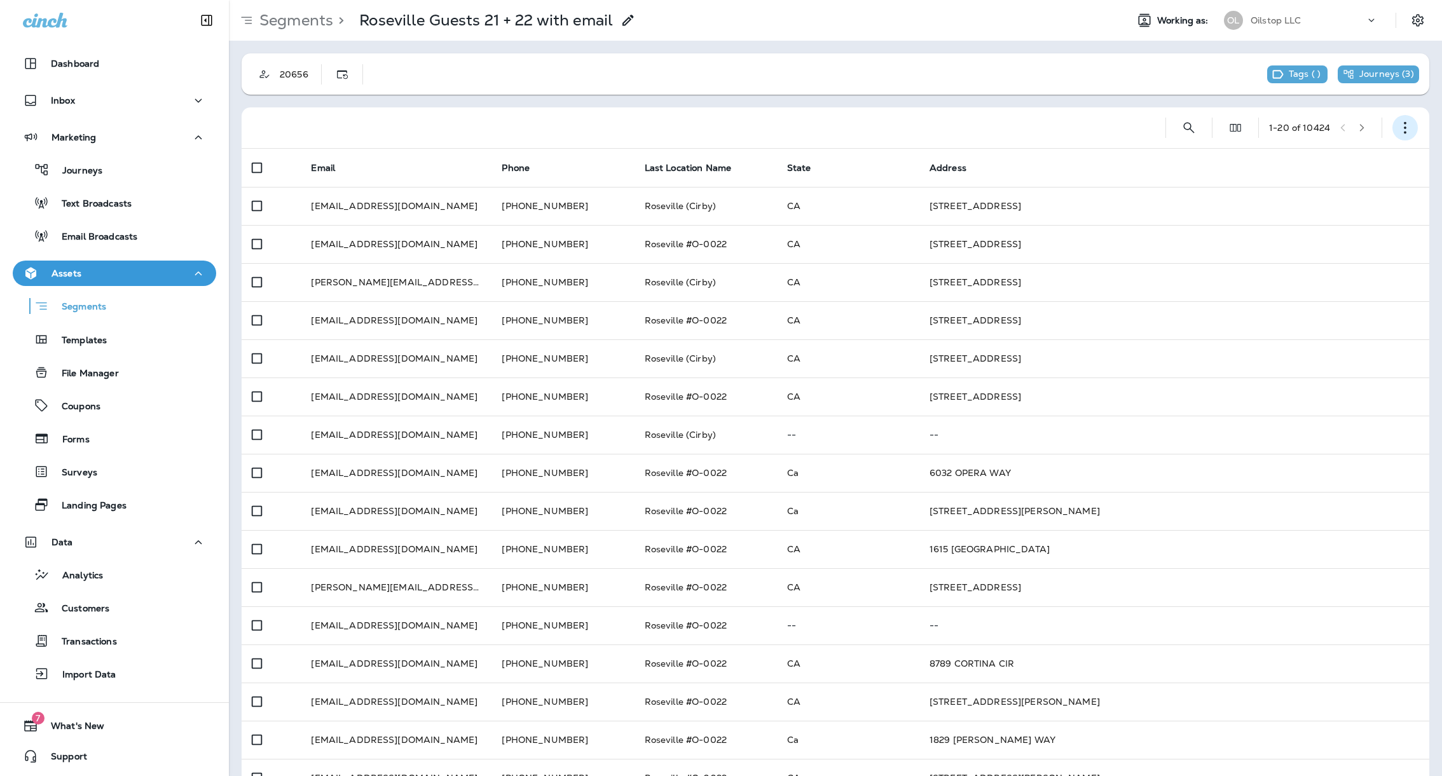
click at [1407, 124] on icon "button" at bounding box center [1405, 127] width 13 height 13
click at [1338, 148] on button "Edit Segment" at bounding box center [1341, 161] width 153 height 31
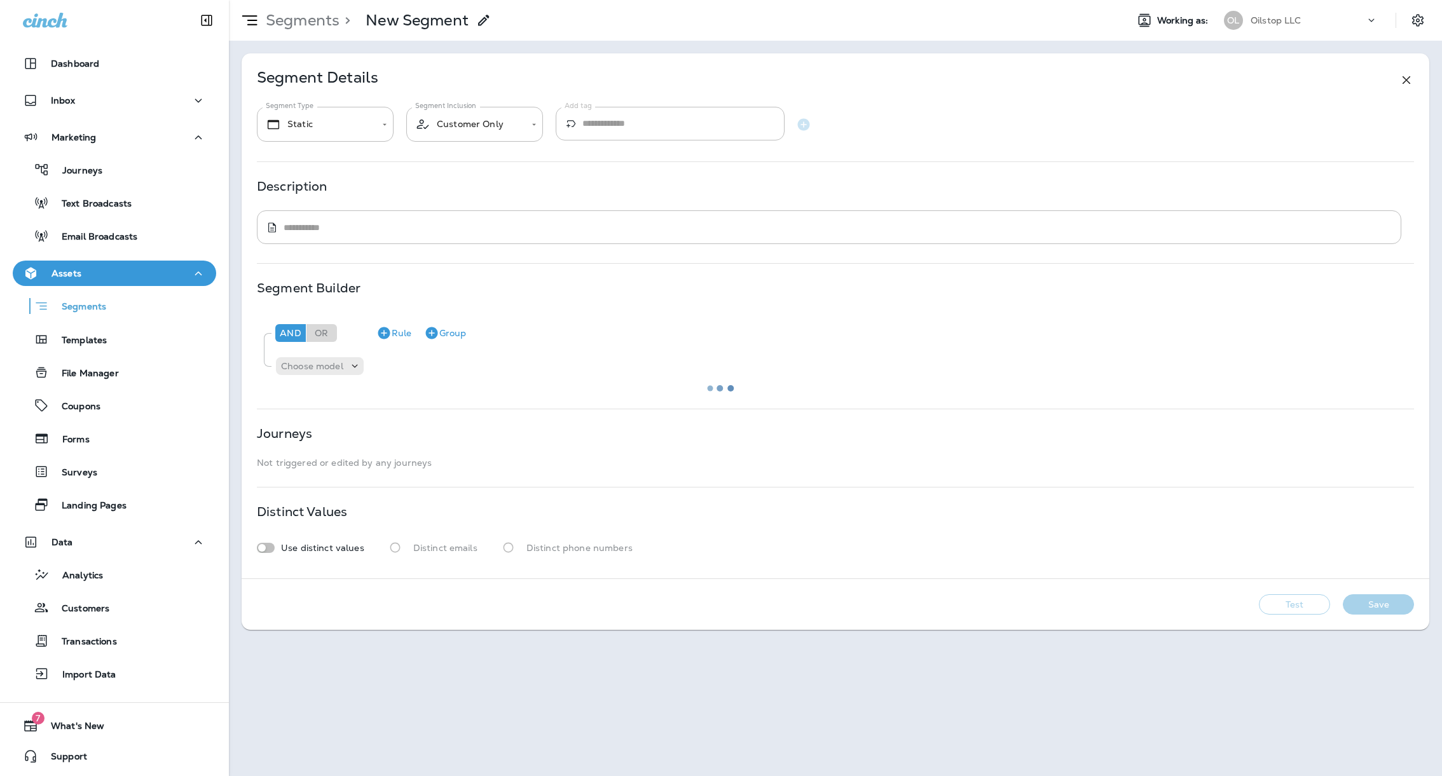
type input "*******"
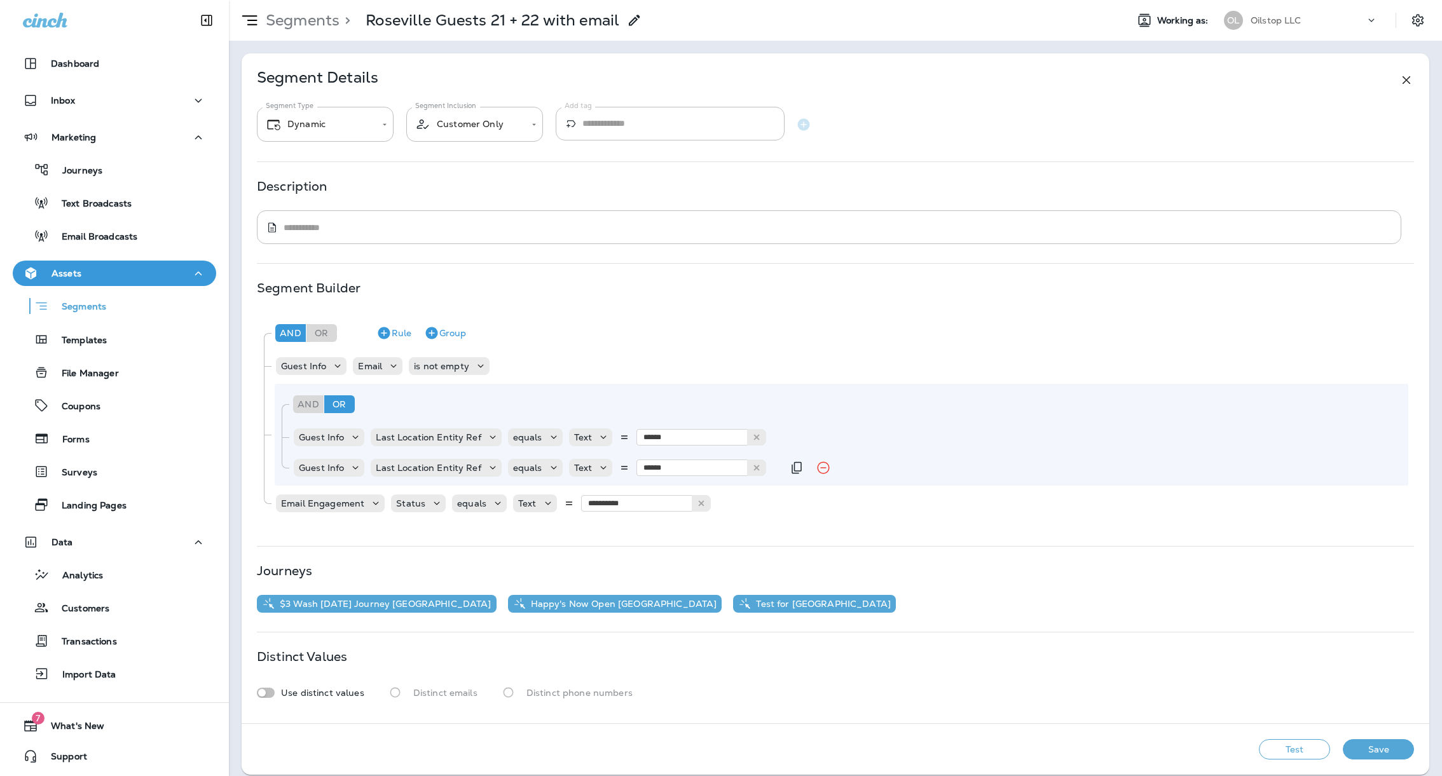
scroll to position [10, 0]
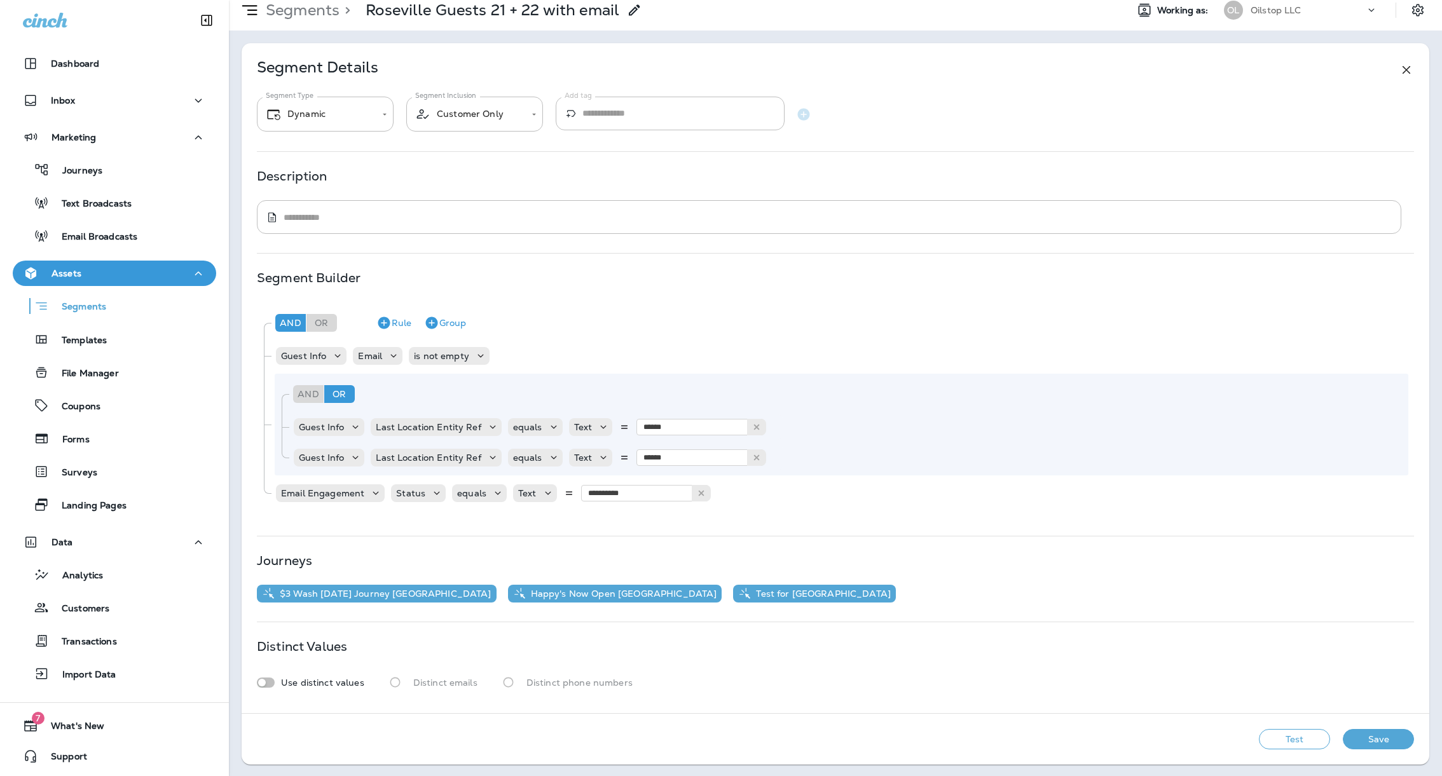
click at [1368, 740] on button "Save" at bounding box center [1378, 739] width 71 height 20
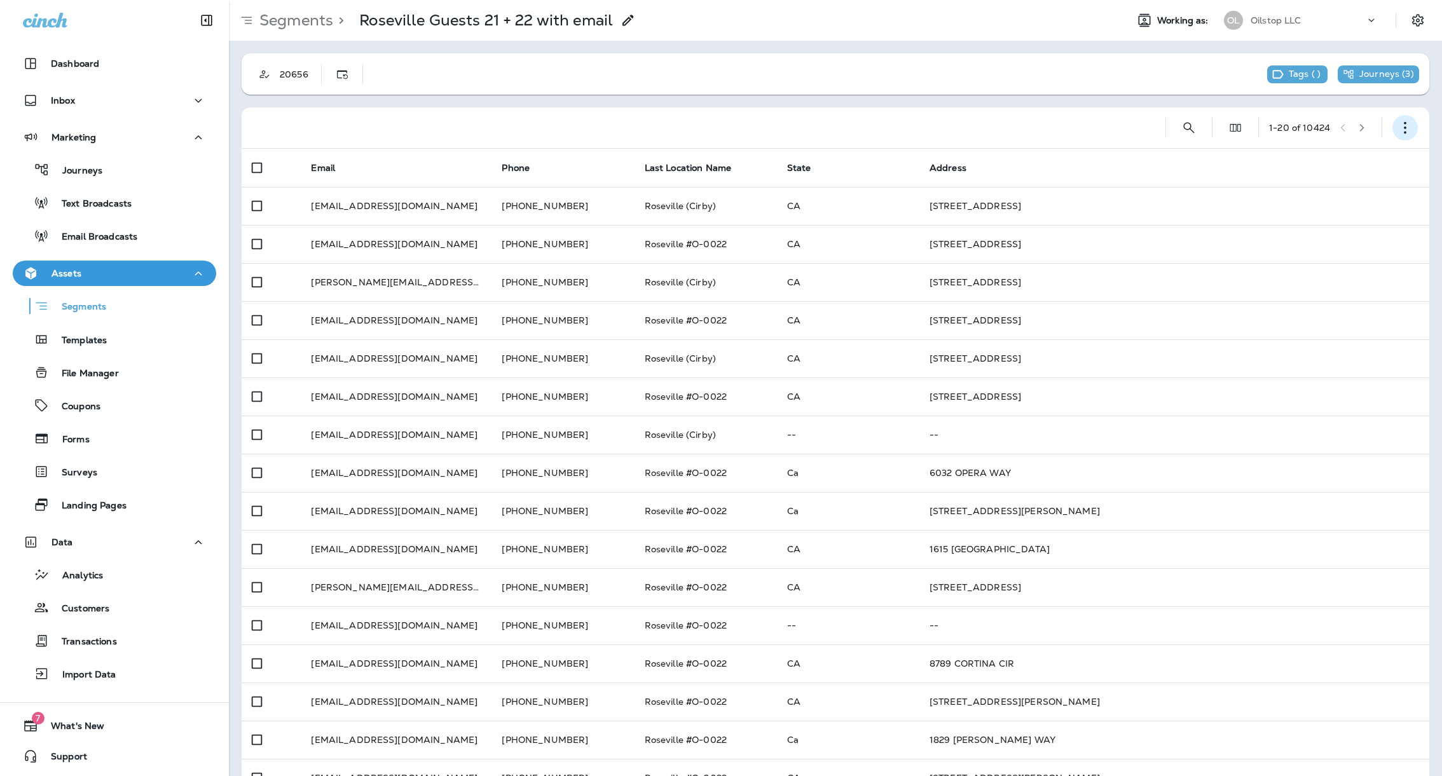
click at [1407, 132] on icon "button" at bounding box center [1405, 127] width 13 height 13
click at [1348, 224] on p "Export Customers" at bounding box center [1330, 222] width 85 height 10
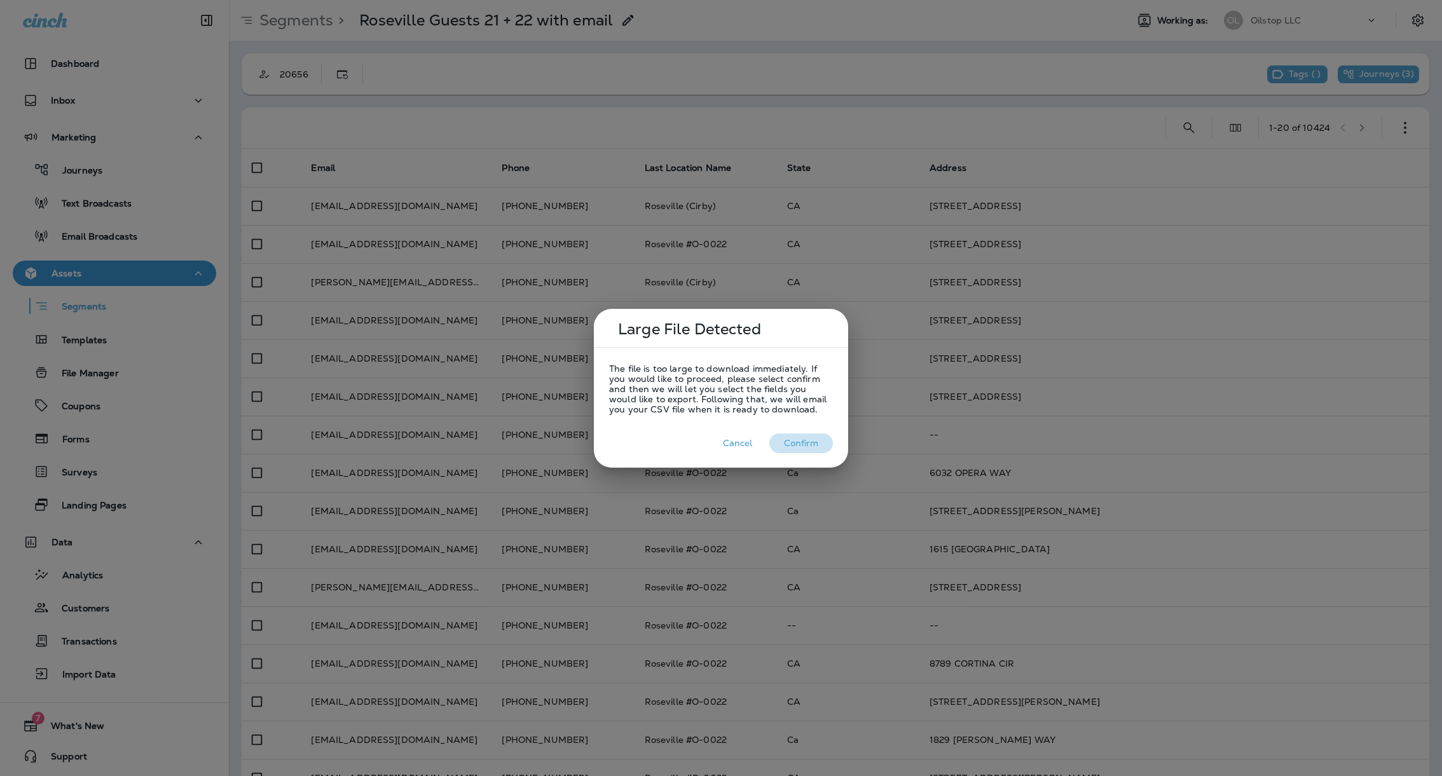
click at [803, 436] on button "Confirm" at bounding box center [801, 444] width 64 height 20
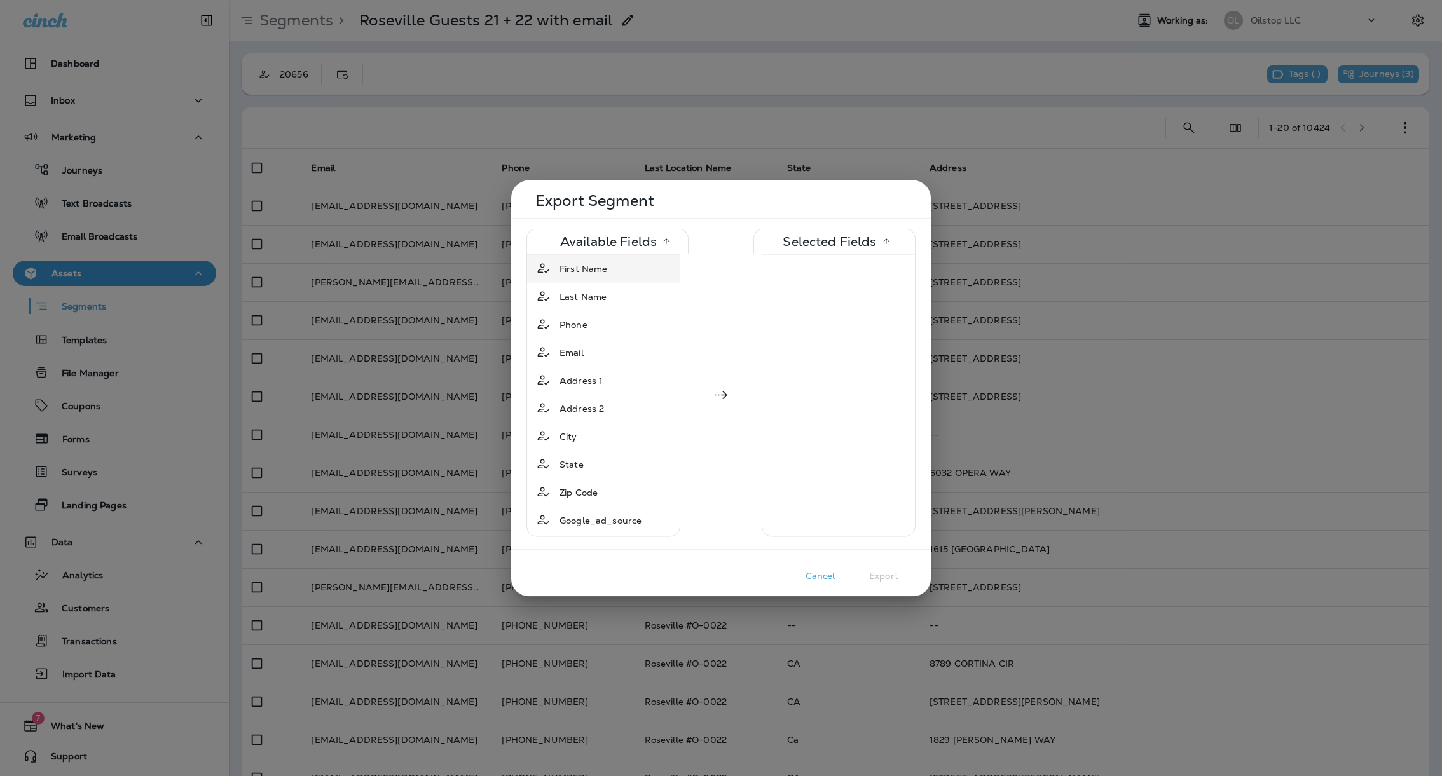
click at [627, 272] on div "First Name" at bounding box center [604, 268] width 148 height 23
click at [630, 270] on div "Last Name" at bounding box center [604, 268] width 148 height 23
click at [615, 380] on div "City" at bounding box center [604, 380] width 148 height 23
click at [621, 385] on div "State" at bounding box center [604, 380] width 148 height 23
click at [621, 387] on div "Zip Code" at bounding box center [604, 380] width 148 height 23
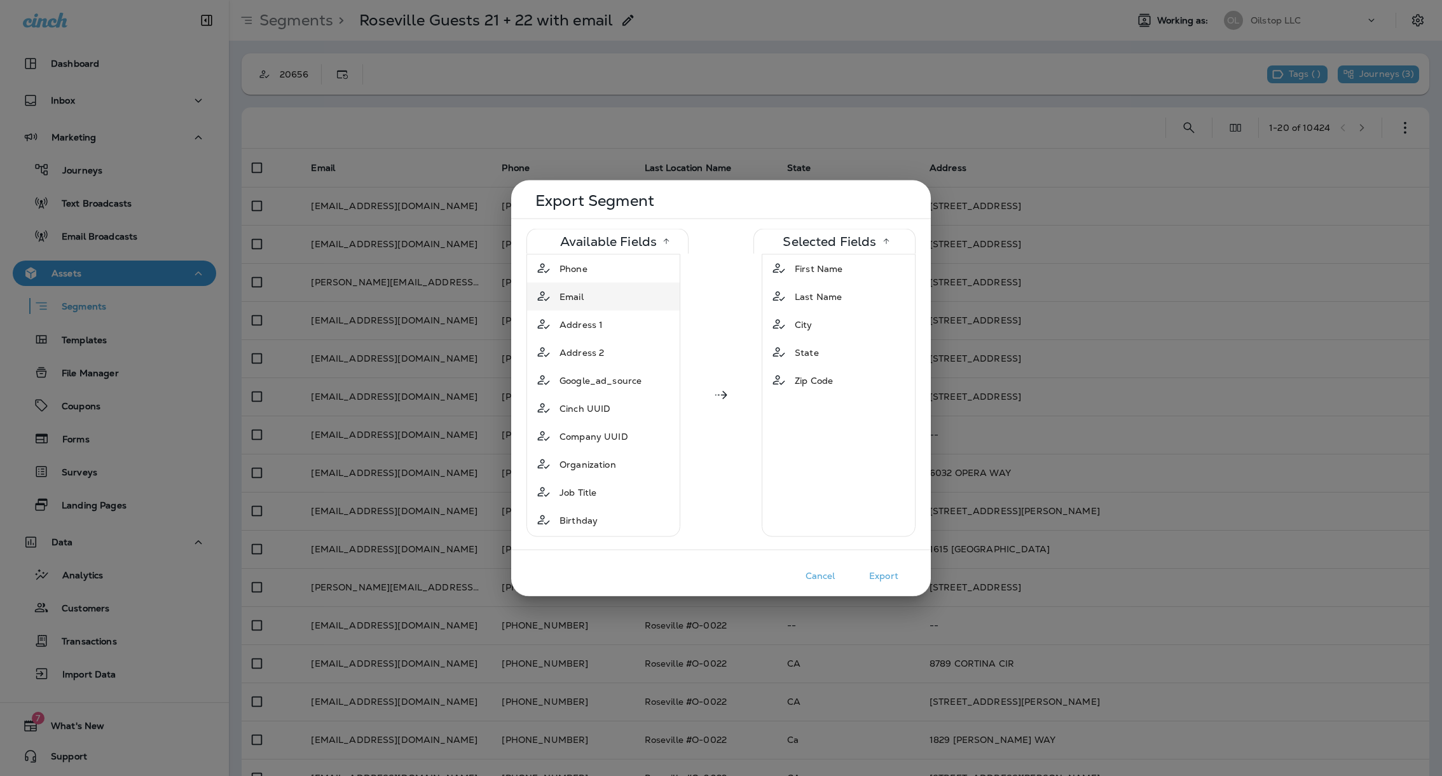
click at [591, 299] on div "Email" at bounding box center [604, 296] width 148 height 23
click at [892, 574] on button "Export" at bounding box center [884, 576] width 64 height 20
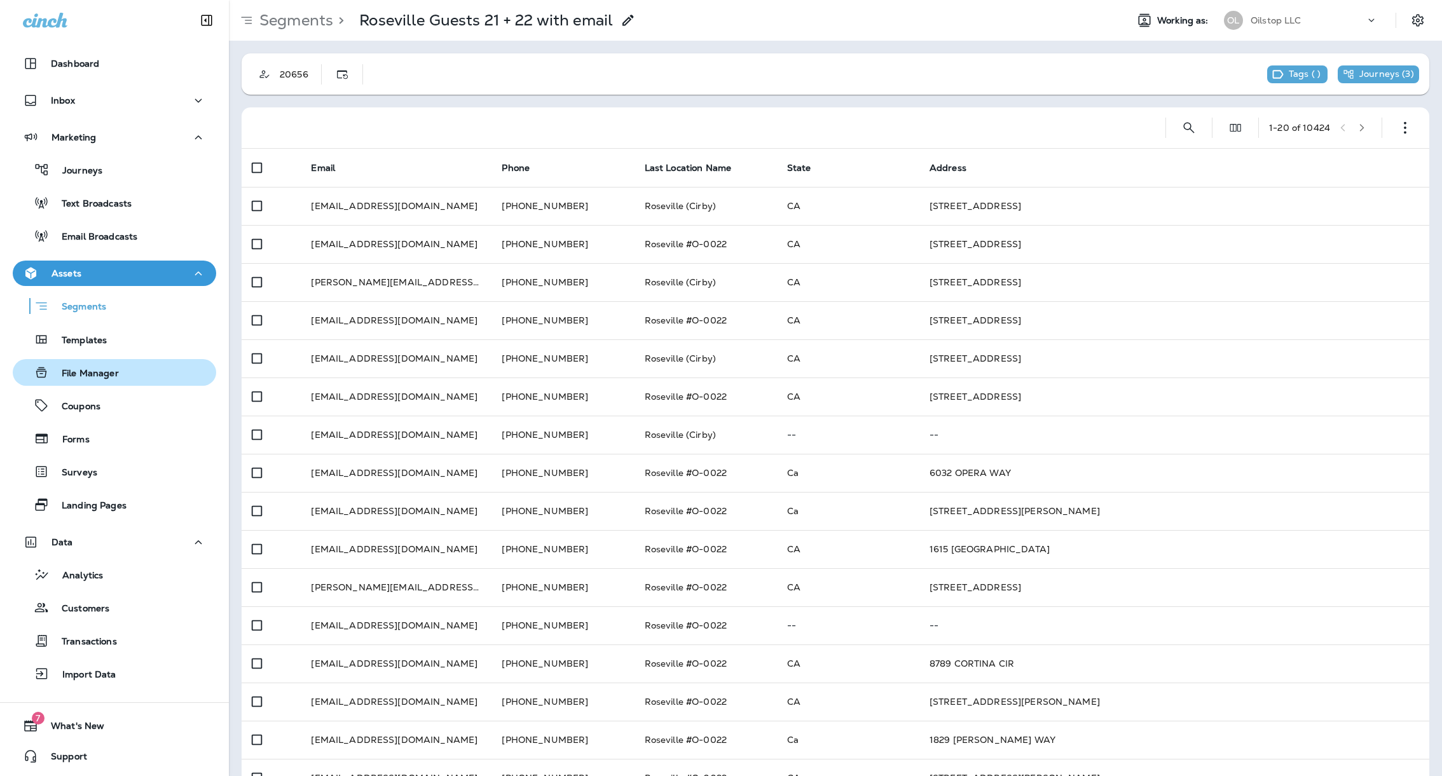
click at [104, 373] on p "File Manager" at bounding box center [84, 374] width 70 height 12
